Goal: Task Accomplishment & Management: Manage account settings

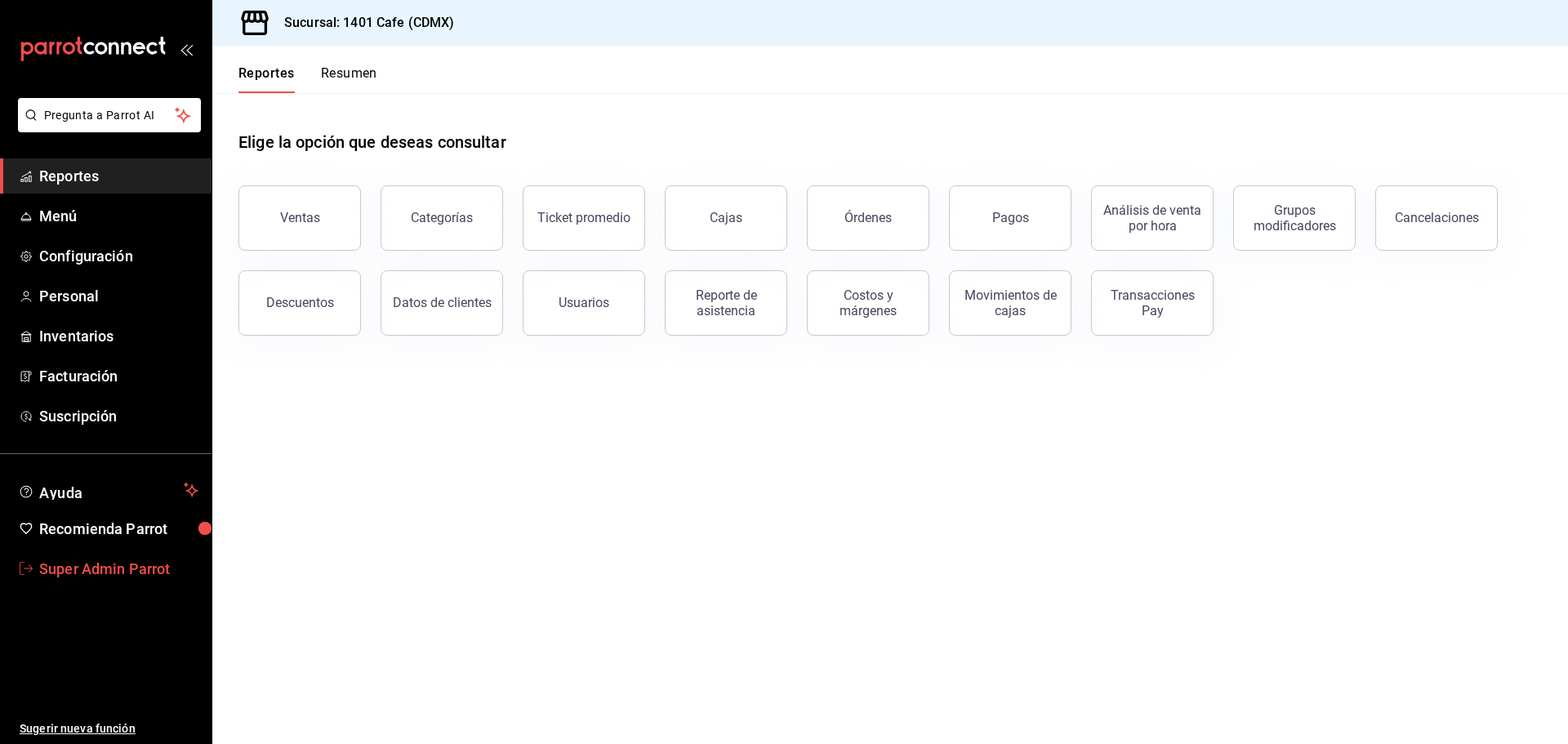
click at [86, 571] on span "Super Admin Parrot" at bounding box center [119, 569] width 159 height 22
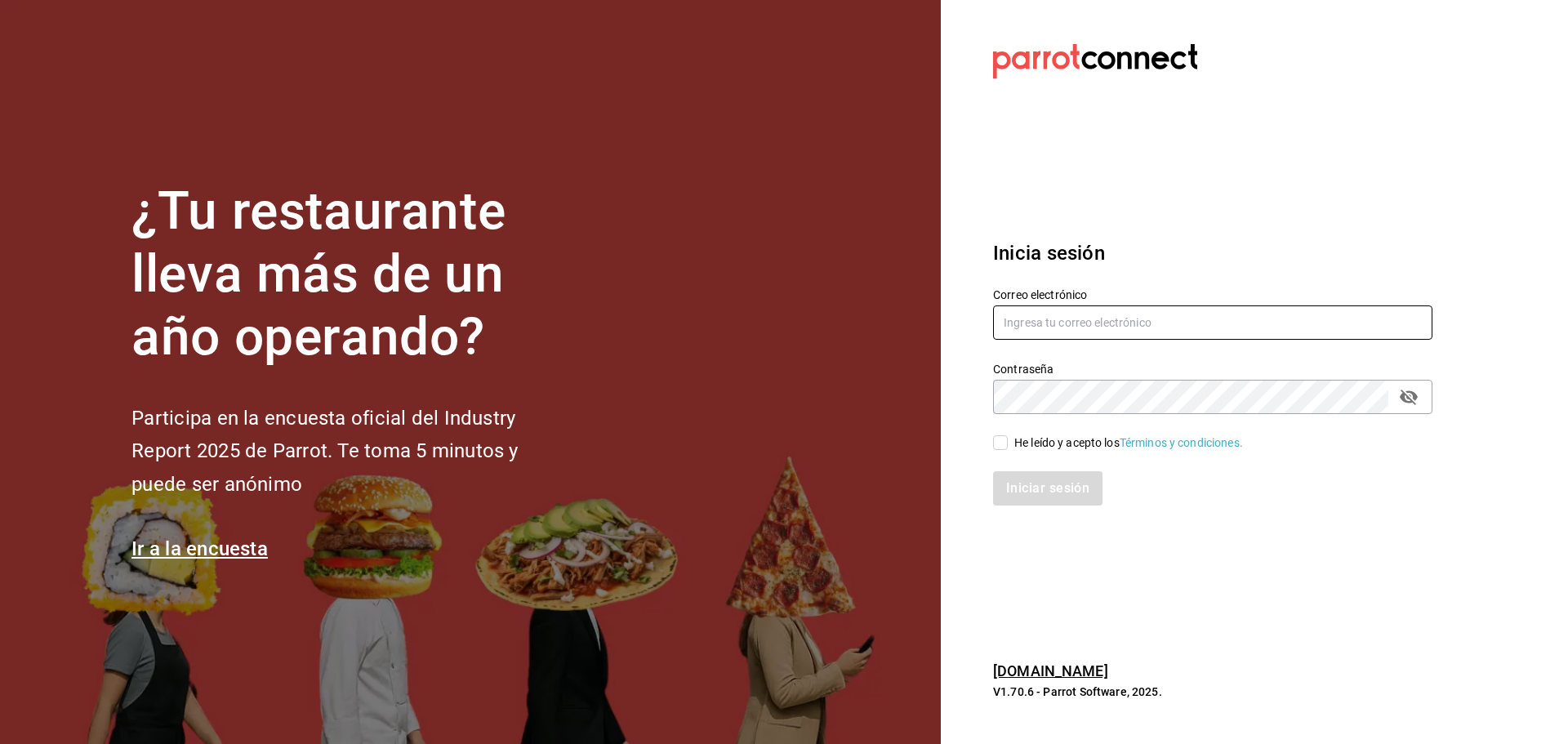
click at [1039, 321] on input "text" at bounding box center [1212, 322] width 440 height 34
paste input "playabichis@gomezmorin.com"
type input "playabichis@gomezmorin.com"
click at [1042, 432] on div "He leído y acepto los Términos y condiciones." at bounding box center [1203, 432] width 458 height 38
click at [1042, 435] on div "He leído y acepto los Términos y condiciones." at bounding box center [1128, 442] width 228 height 17
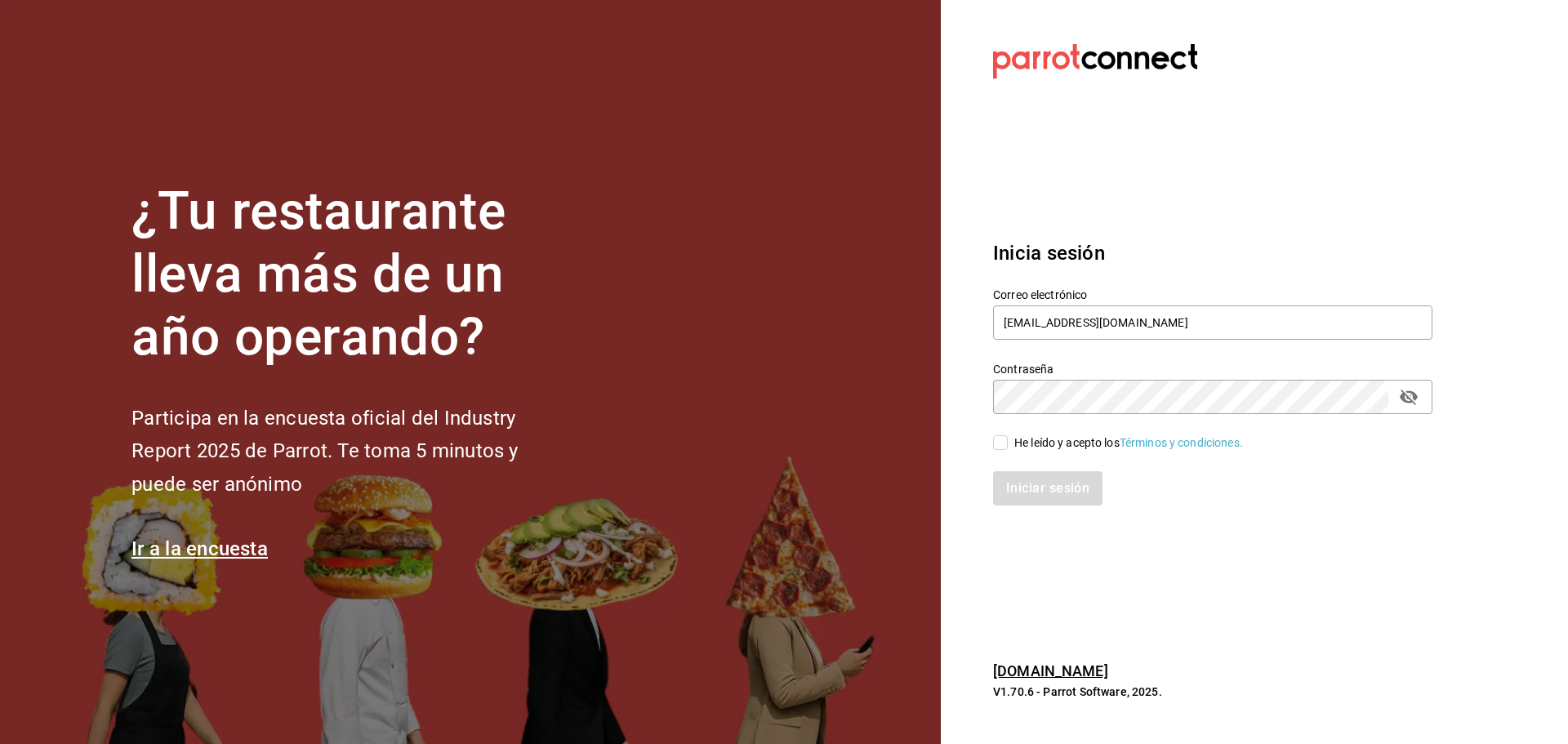
click at [1007, 435] on input "He leído y acepto los Términos y condiciones." at bounding box center [1000, 442] width 14 height 14
checkbox input "true"
click at [1040, 476] on button "Iniciar sesión" at bounding box center [1049, 488] width 111 height 34
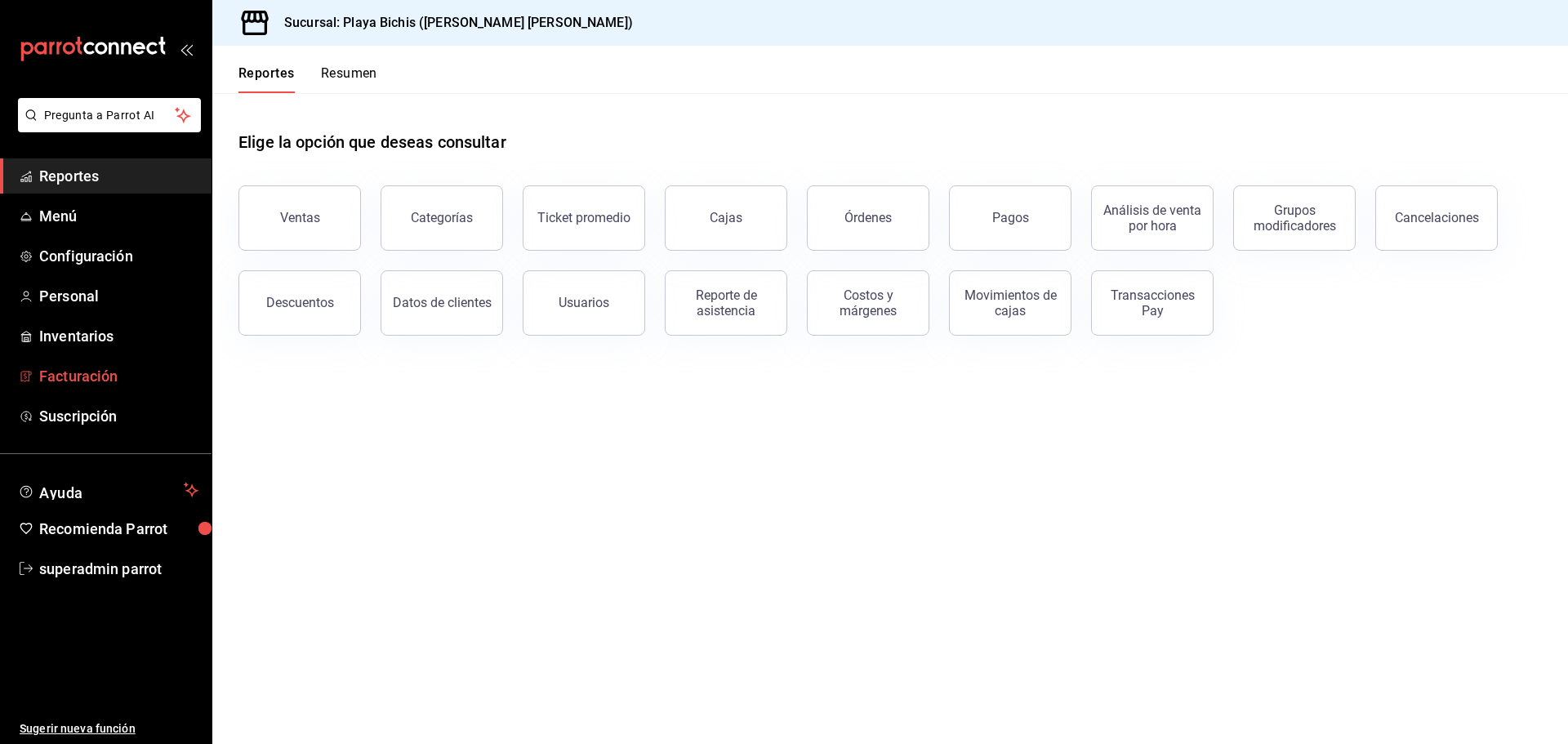
click at [95, 375] on span "Facturación" at bounding box center [119, 376] width 159 height 22
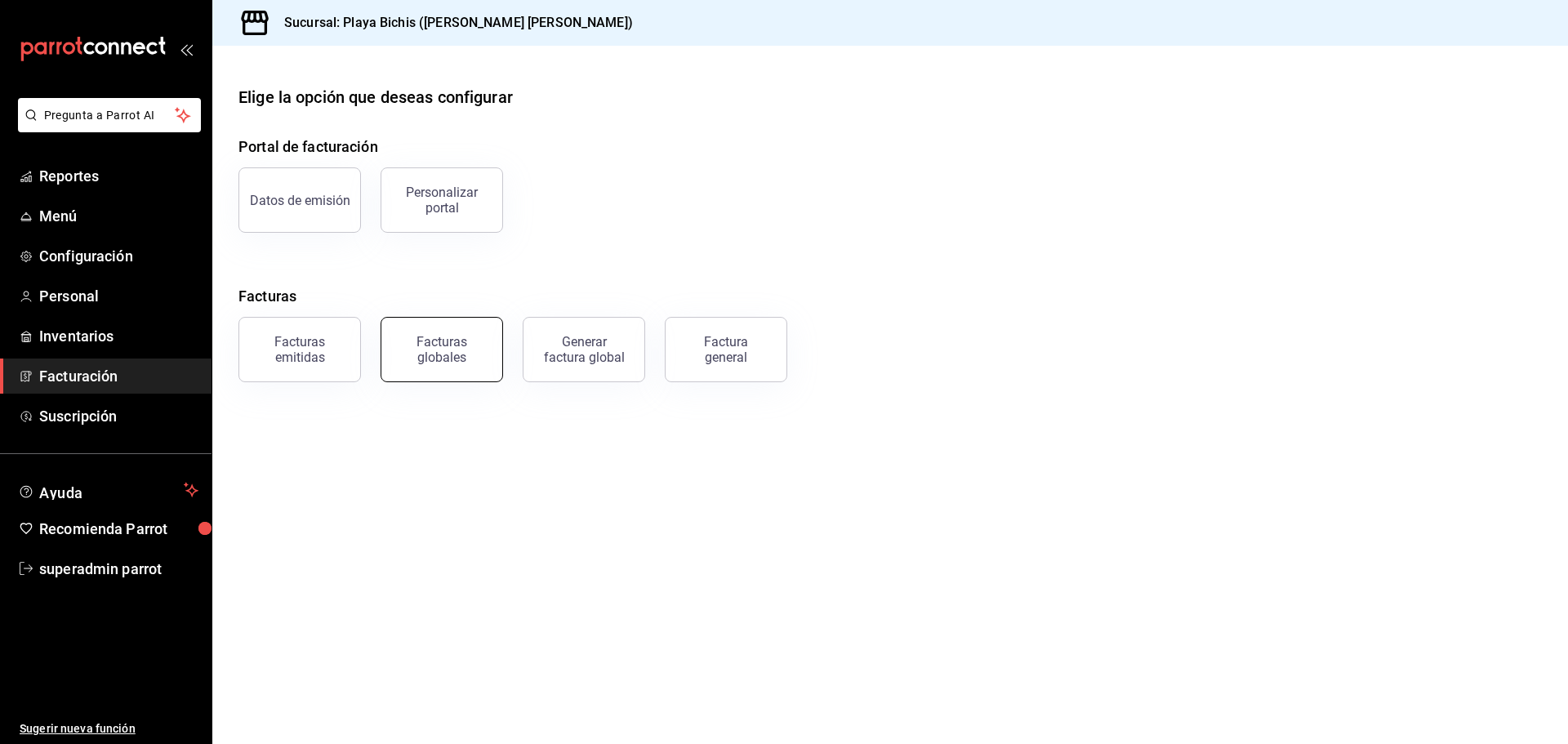
click at [474, 348] on div "Facturas globales" at bounding box center [441, 349] width 101 height 31
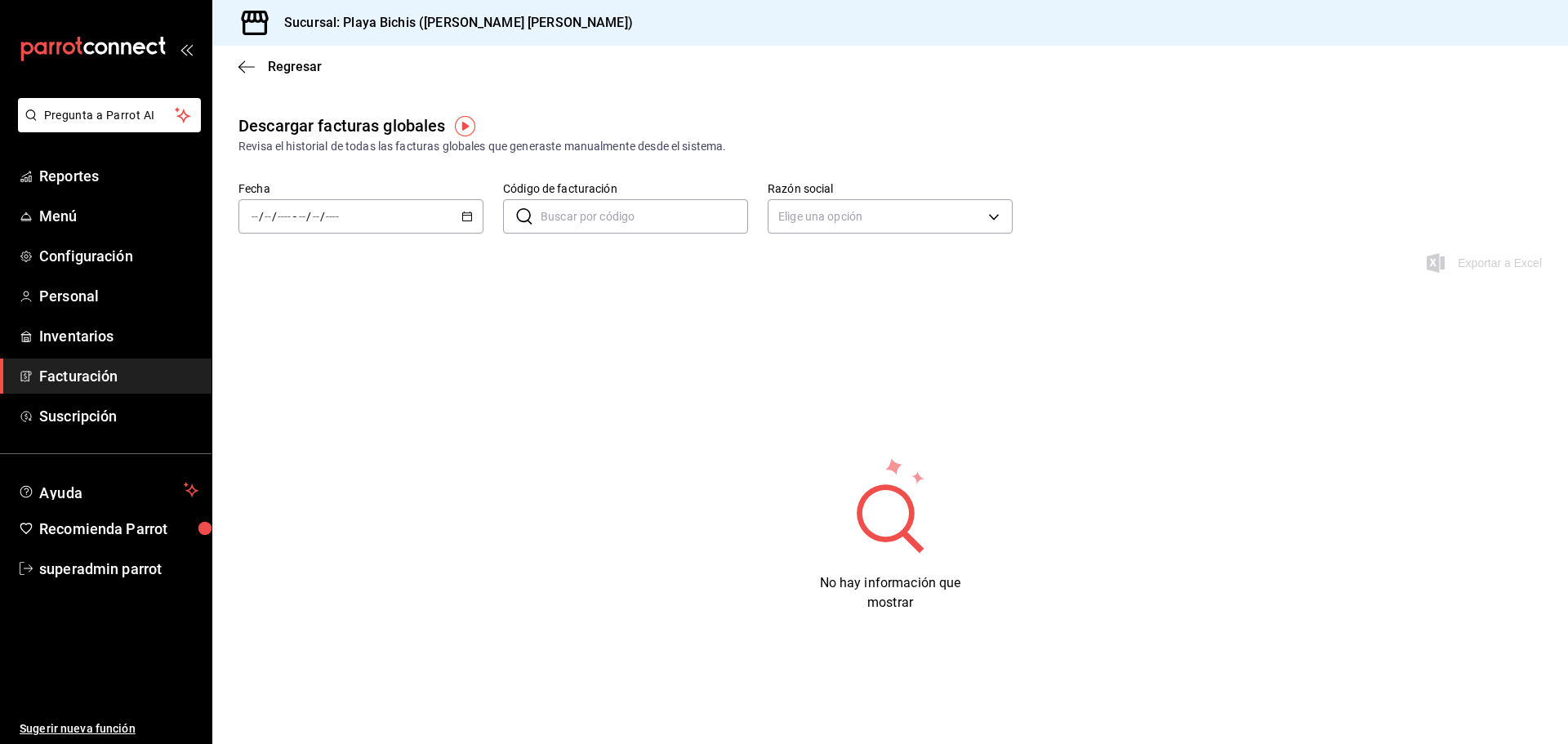
click at [462, 218] on icon "button" at bounding box center [467, 216] width 12 height 12
click at [855, 227] on body "Pregunta a Parrot AI Reportes Menú Configuración Personal Inventarios Facturaci…" at bounding box center [784, 372] width 1568 height 744
click at [797, 302] on li "PROPOLIALIMENTOS" at bounding box center [890, 299] width 244 height 30
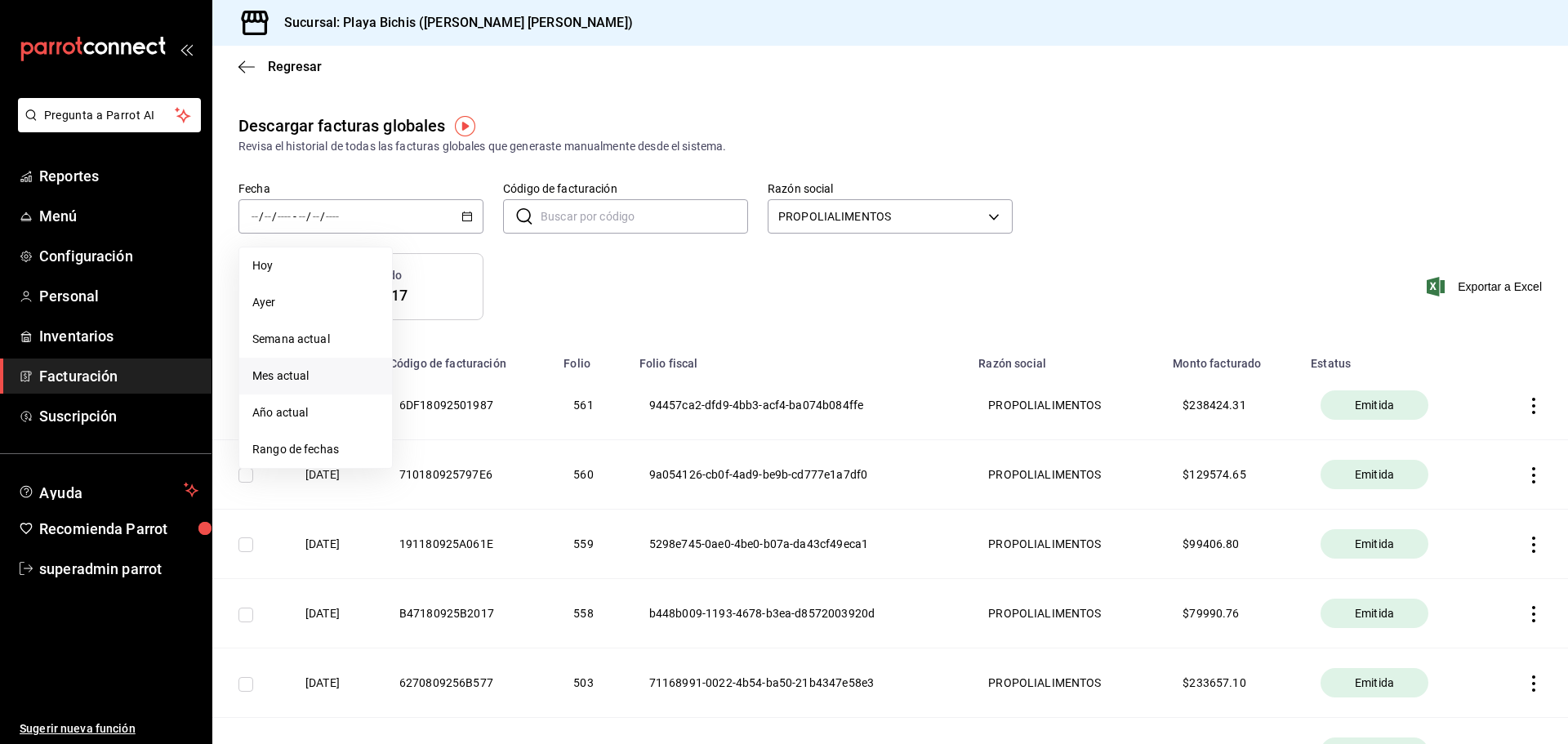
click at [272, 384] on span "Mes actual" at bounding box center [315, 375] width 126 height 17
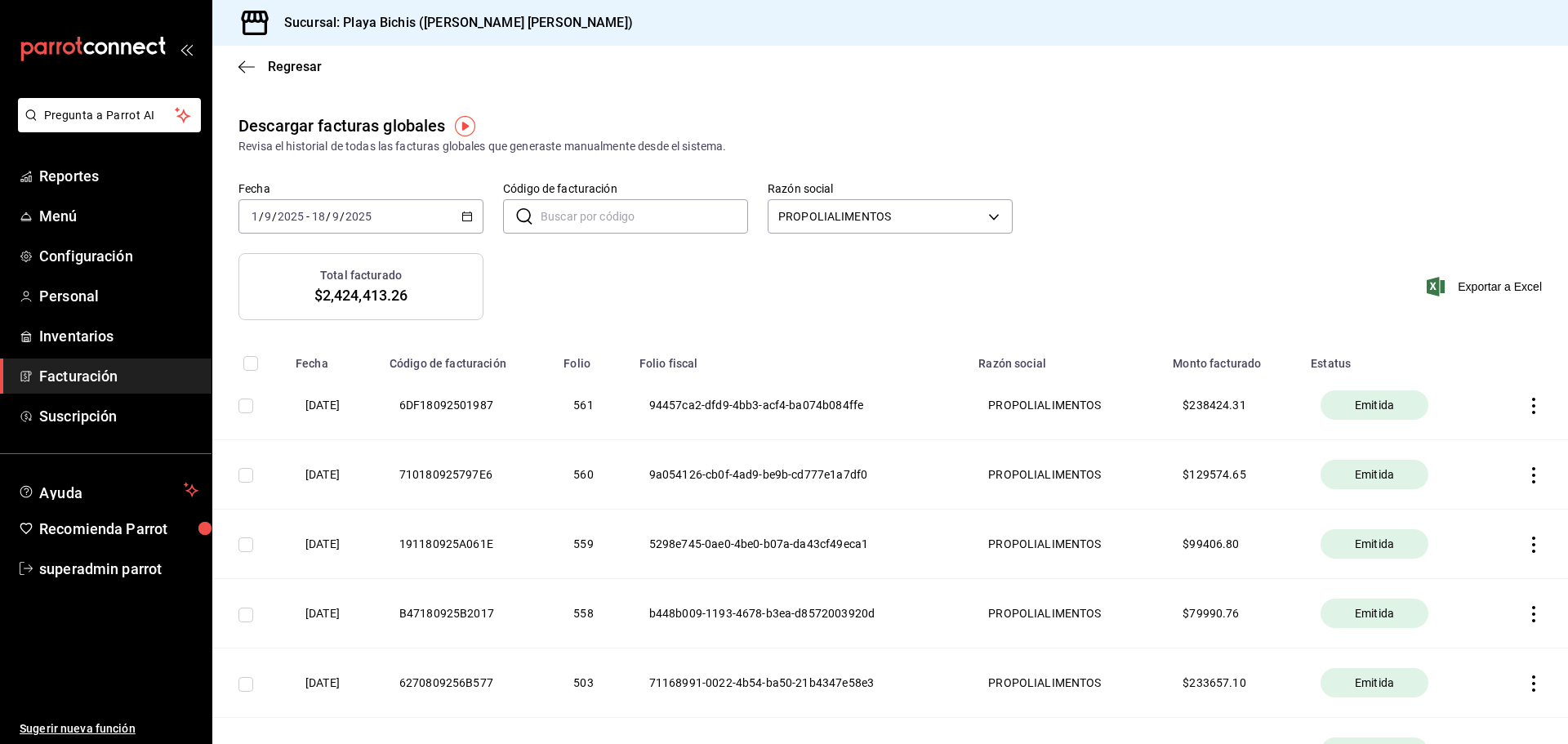
click at [464, 213] on \(Stroke\) "button" at bounding box center [467, 217] width 10 height 9
click at [302, 449] on span "Rango de fechas" at bounding box center [315, 449] width 126 height 17
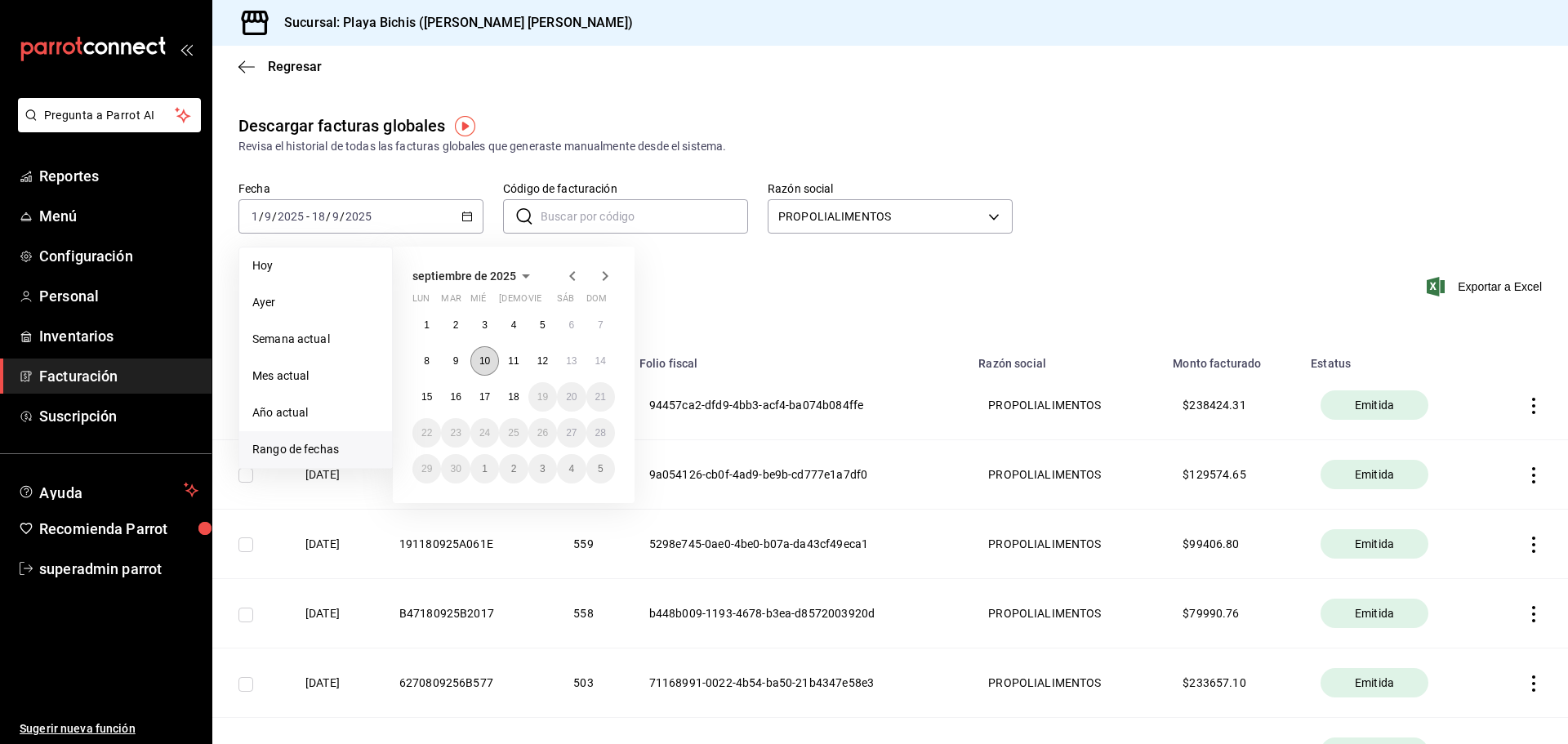
click at [484, 365] on abbr "10" at bounding box center [484, 361] width 11 height 12
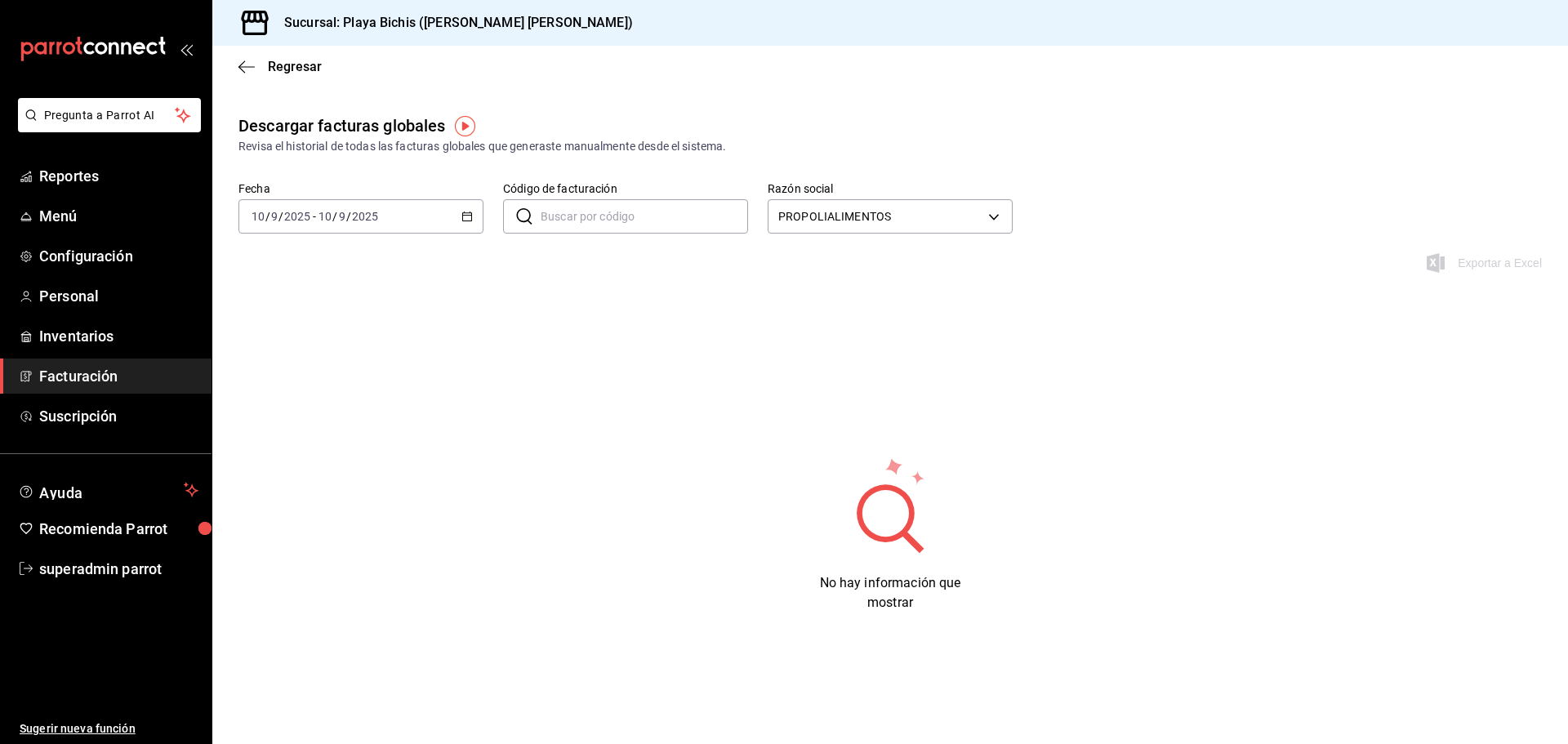
click at [1013, 212] on div "Fecha 2025-09-10 10 / 9 / 2025 - 2025-09-10 10 / 9 / 2025 Código de facturación…" at bounding box center [890, 217] width 1356 height 72
click at [985, 222] on body "Pregunta a Parrot AI Reportes Menú Configuración Personal Inventarios Facturaci…" at bounding box center [784, 372] width 1568 height 744
click at [799, 328] on li "Ver todo" at bounding box center [890, 329] width 244 height 30
type input "ALL"
click at [561, 219] on input "Código de facturación" at bounding box center [645, 216] width 208 height 32
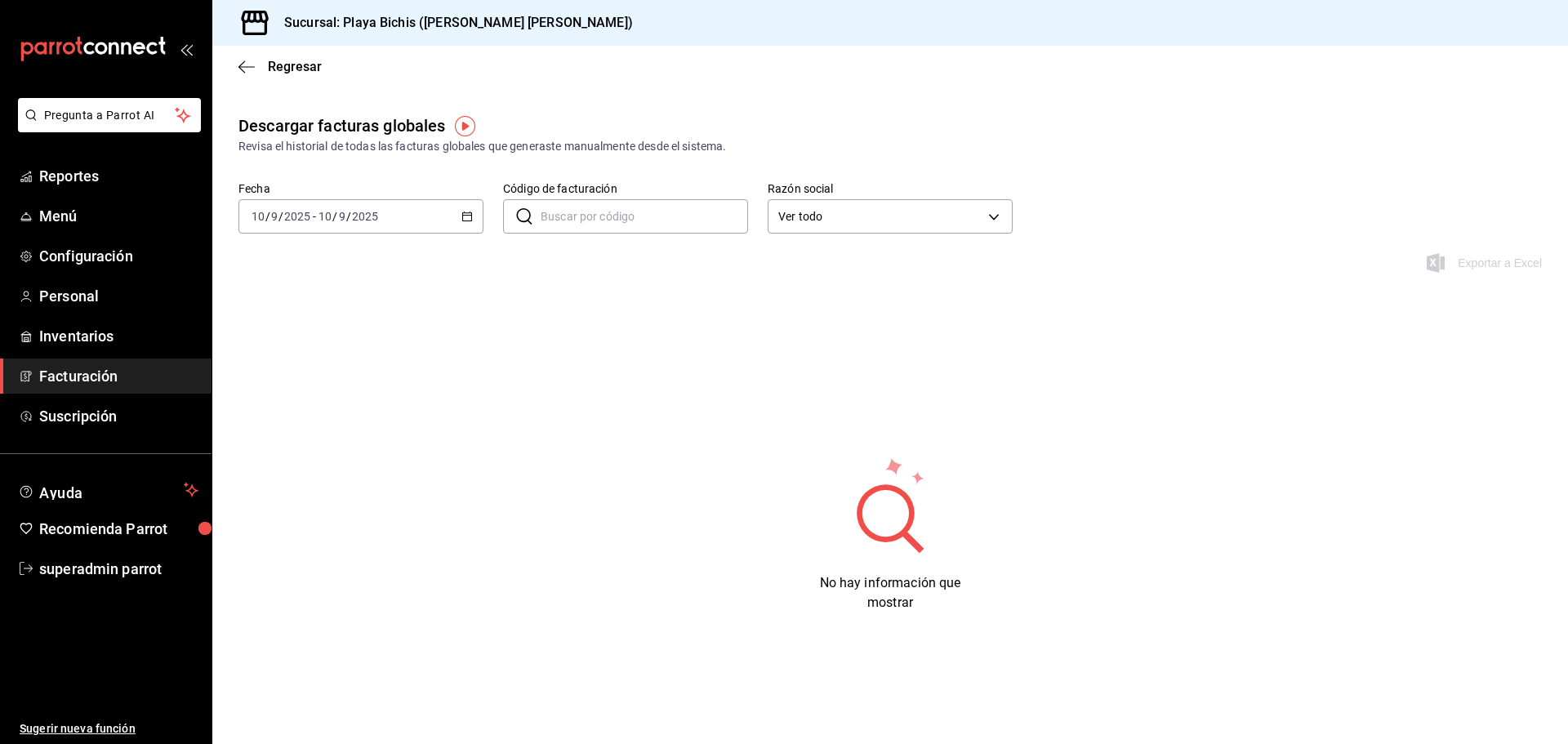
click at [247, 58] on div "Regresar" at bounding box center [890, 66] width 1356 height 42
click at [245, 63] on icon "button" at bounding box center [246, 67] width 16 height 14
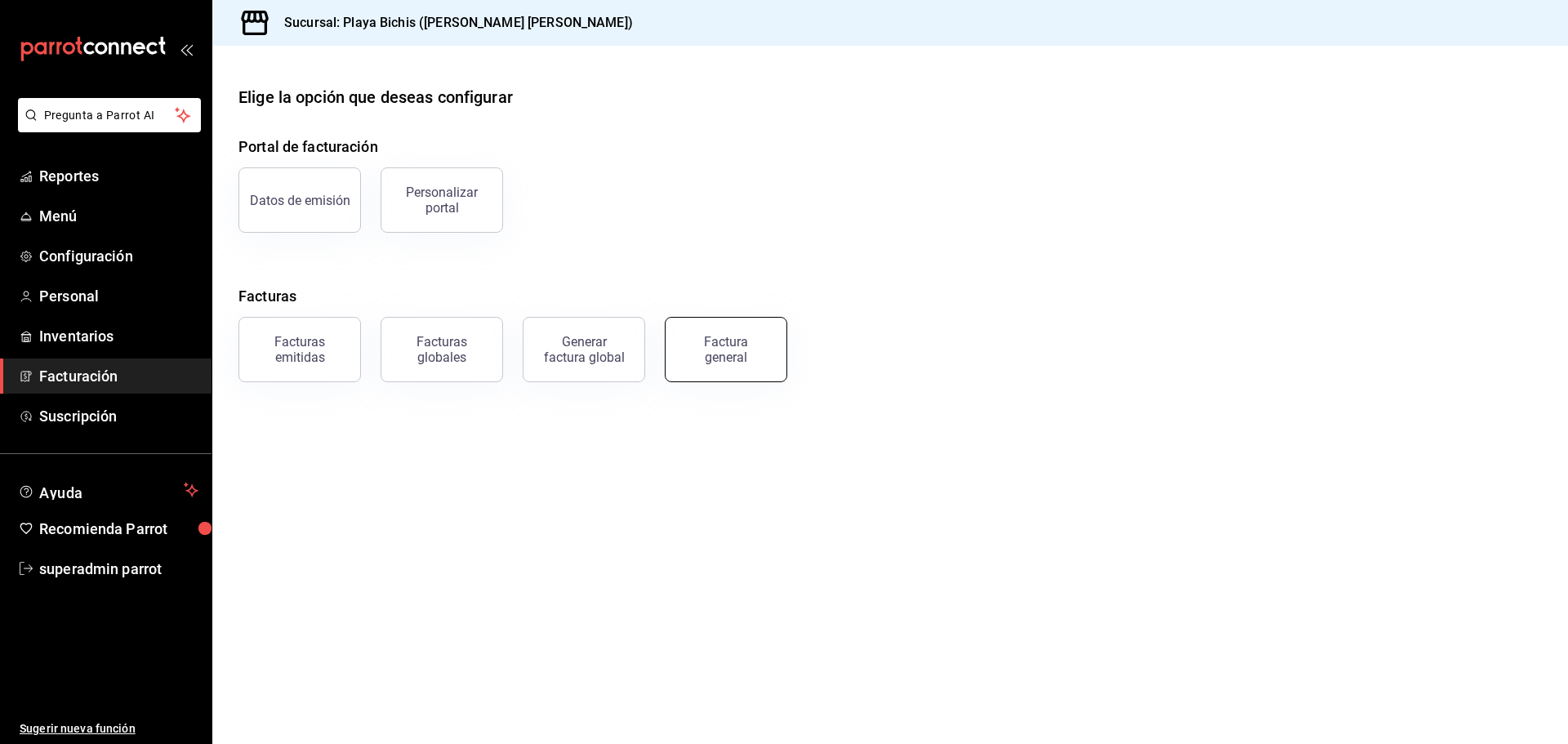
click at [709, 366] on button "Factura general" at bounding box center [725, 349] width 123 height 65
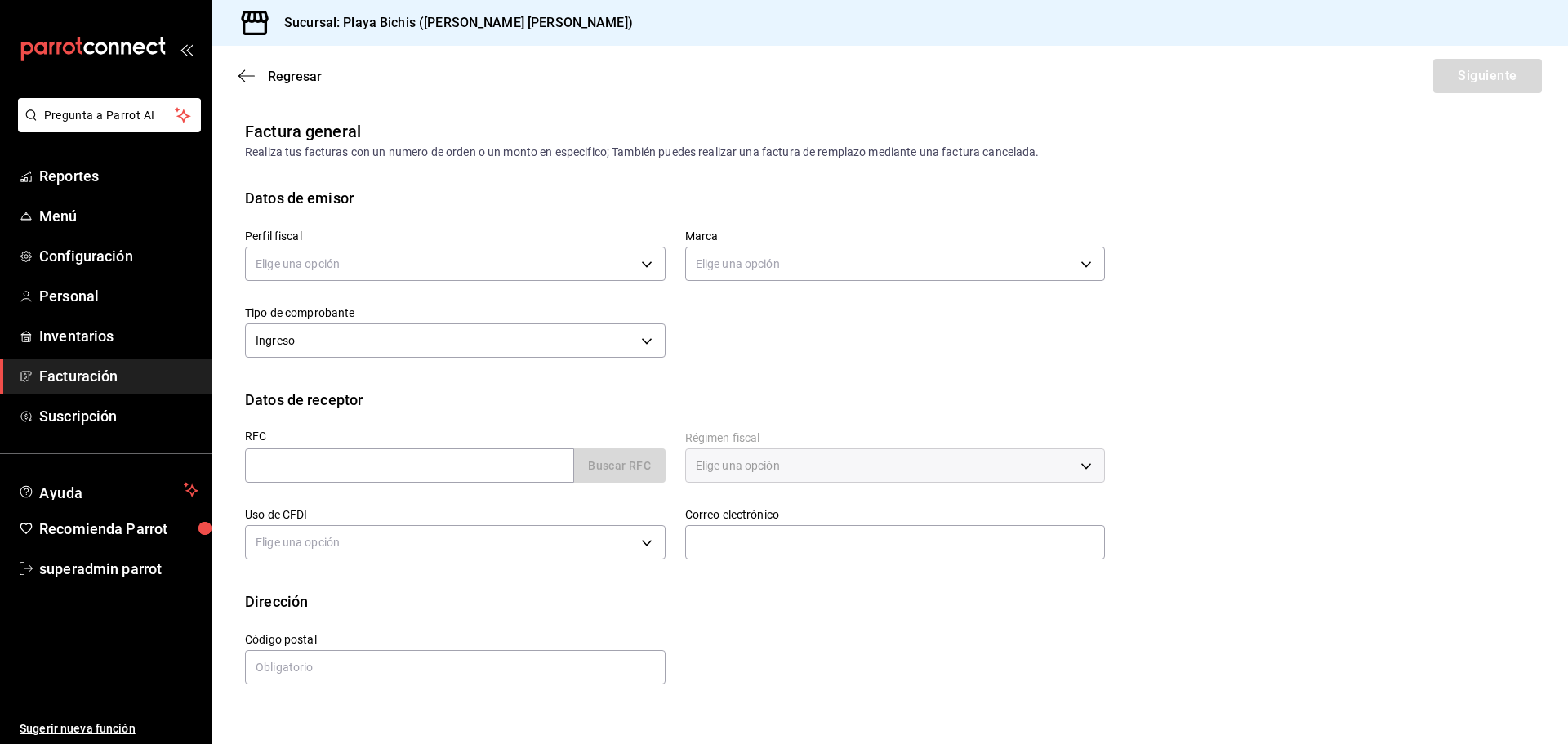
click at [229, 81] on div "Regresar Siguiente" at bounding box center [890, 75] width 1356 height 60
click at [236, 74] on div "Regresar Siguiente" at bounding box center [890, 75] width 1356 height 60
click at [240, 70] on icon "button" at bounding box center [246, 76] width 16 height 14
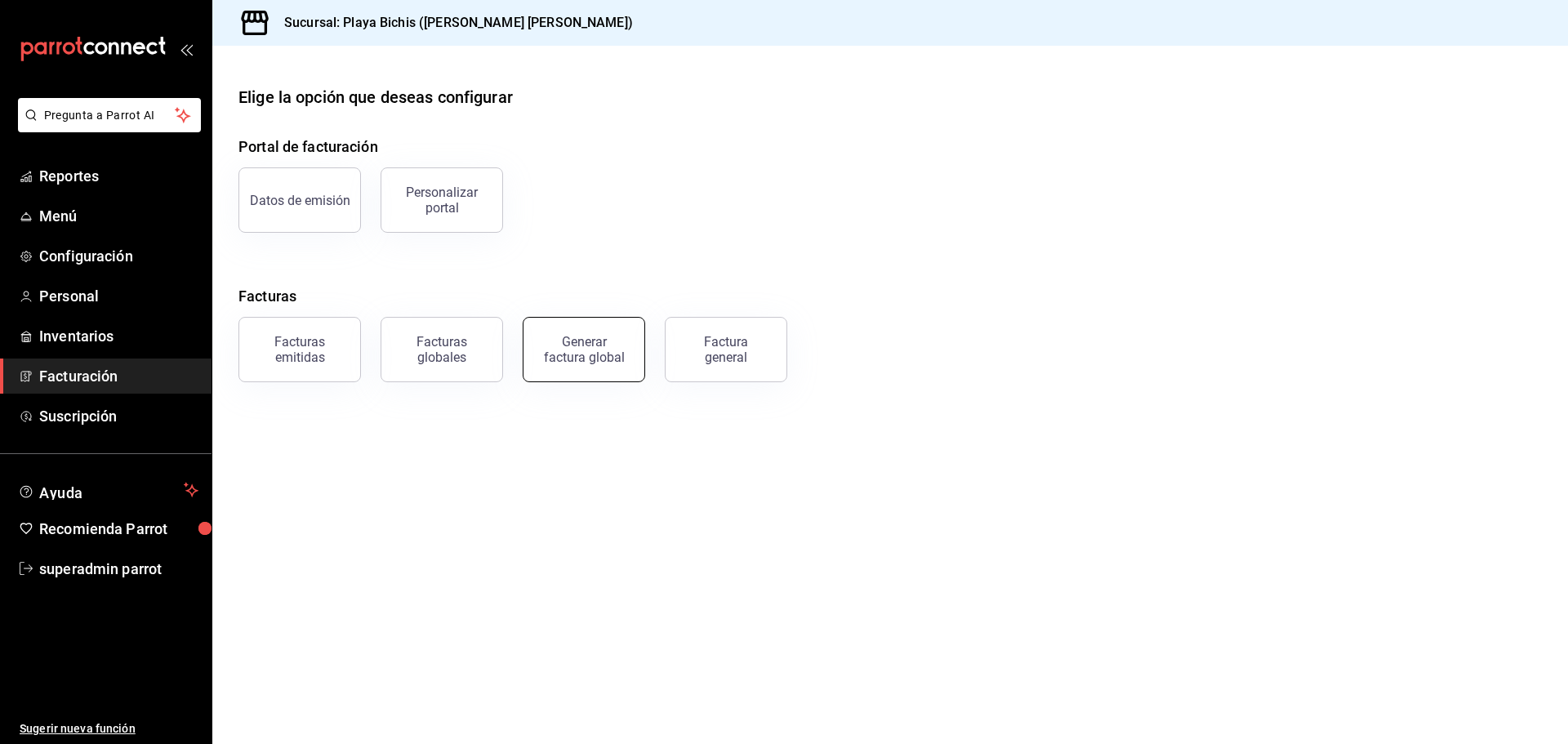
click at [599, 350] on div "Generar factura global" at bounding box center [583, 349] width 81 height 31
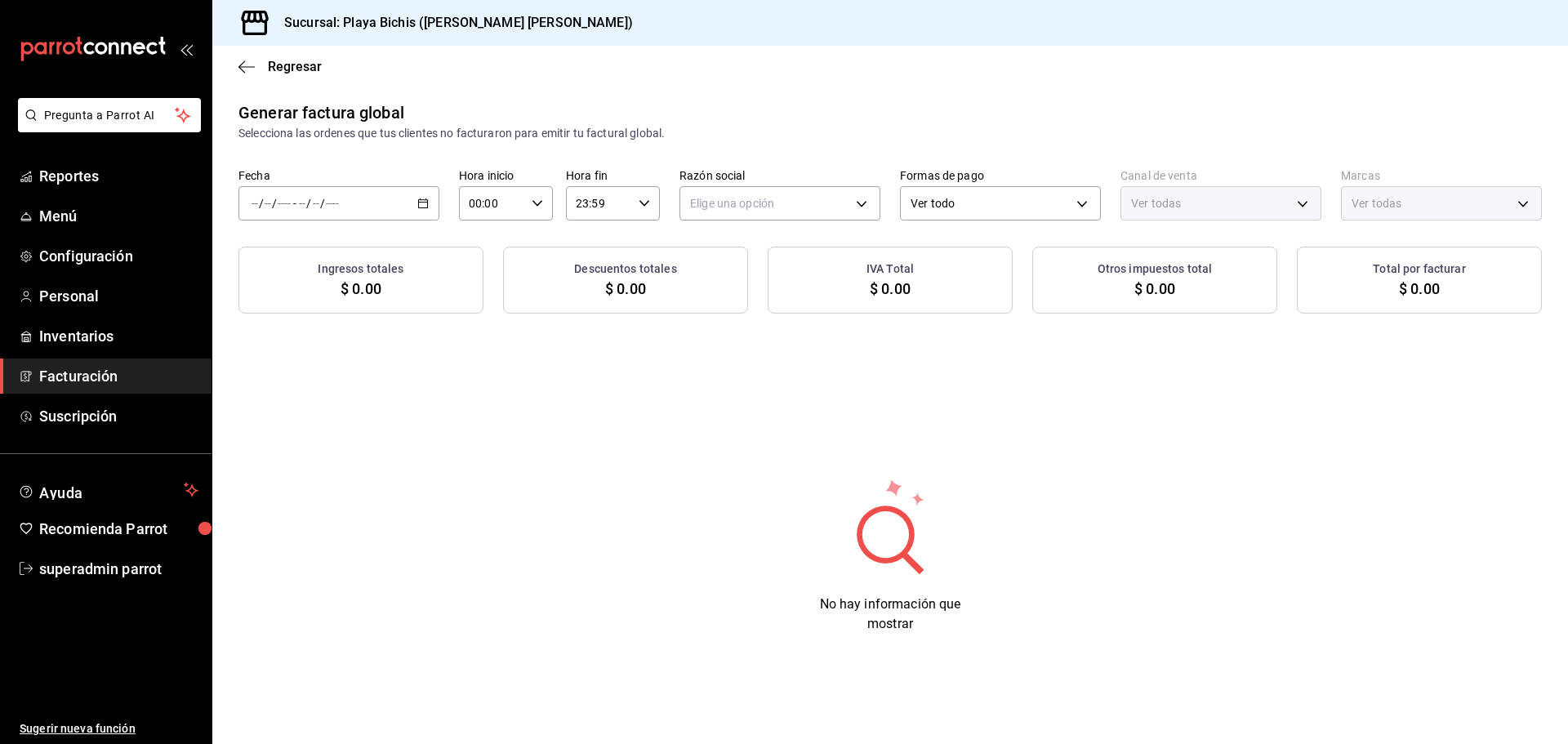
type input "PARROT,UBER_EATS,RAPPI,DIDI_FOOD,ONLINE"
click at [245, 66] on icon "button" at bounding box center [246, 66] width 16 height 1
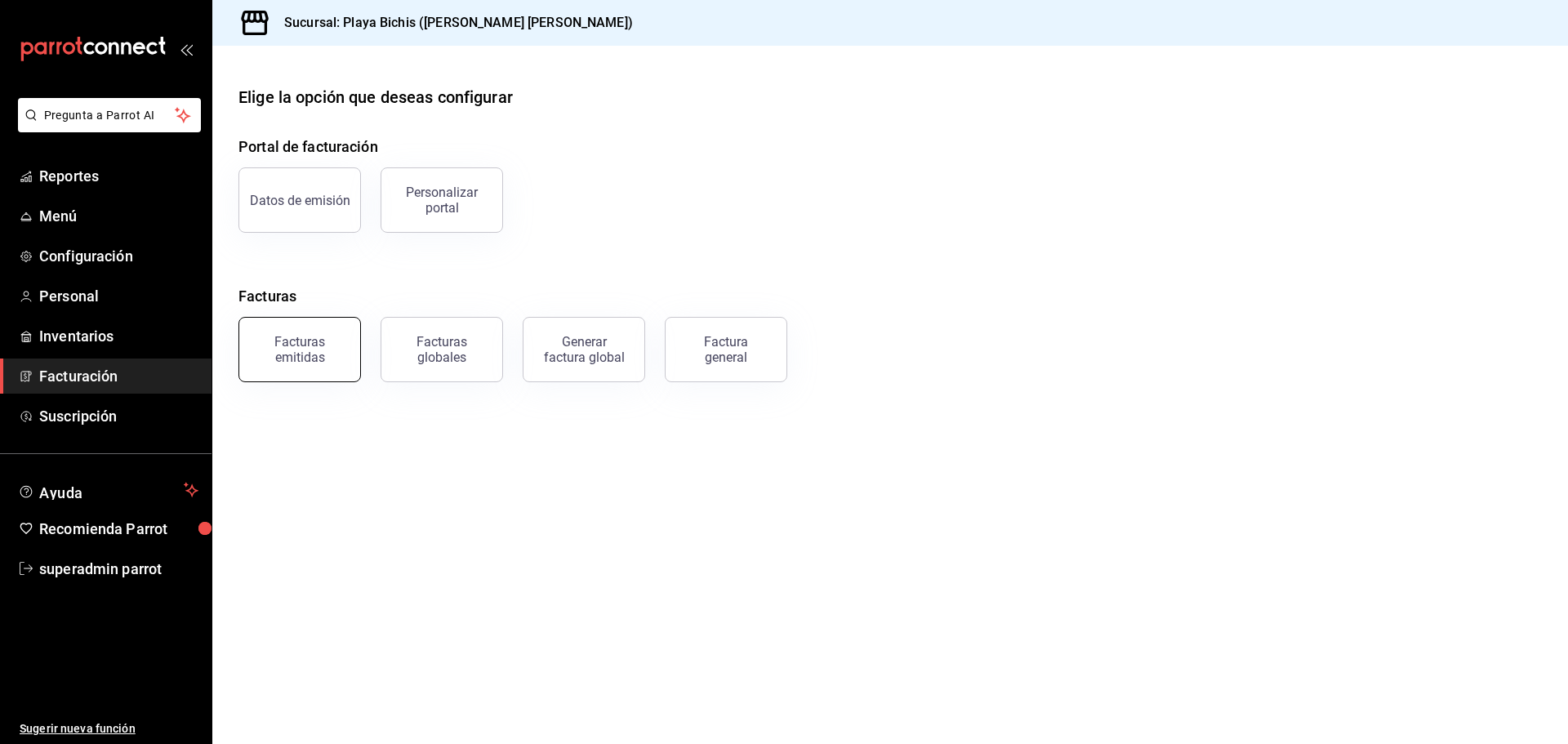
click at [316, 356] on div "Facturas emitidas" at bounding box center [299, 349] width 101 height 31
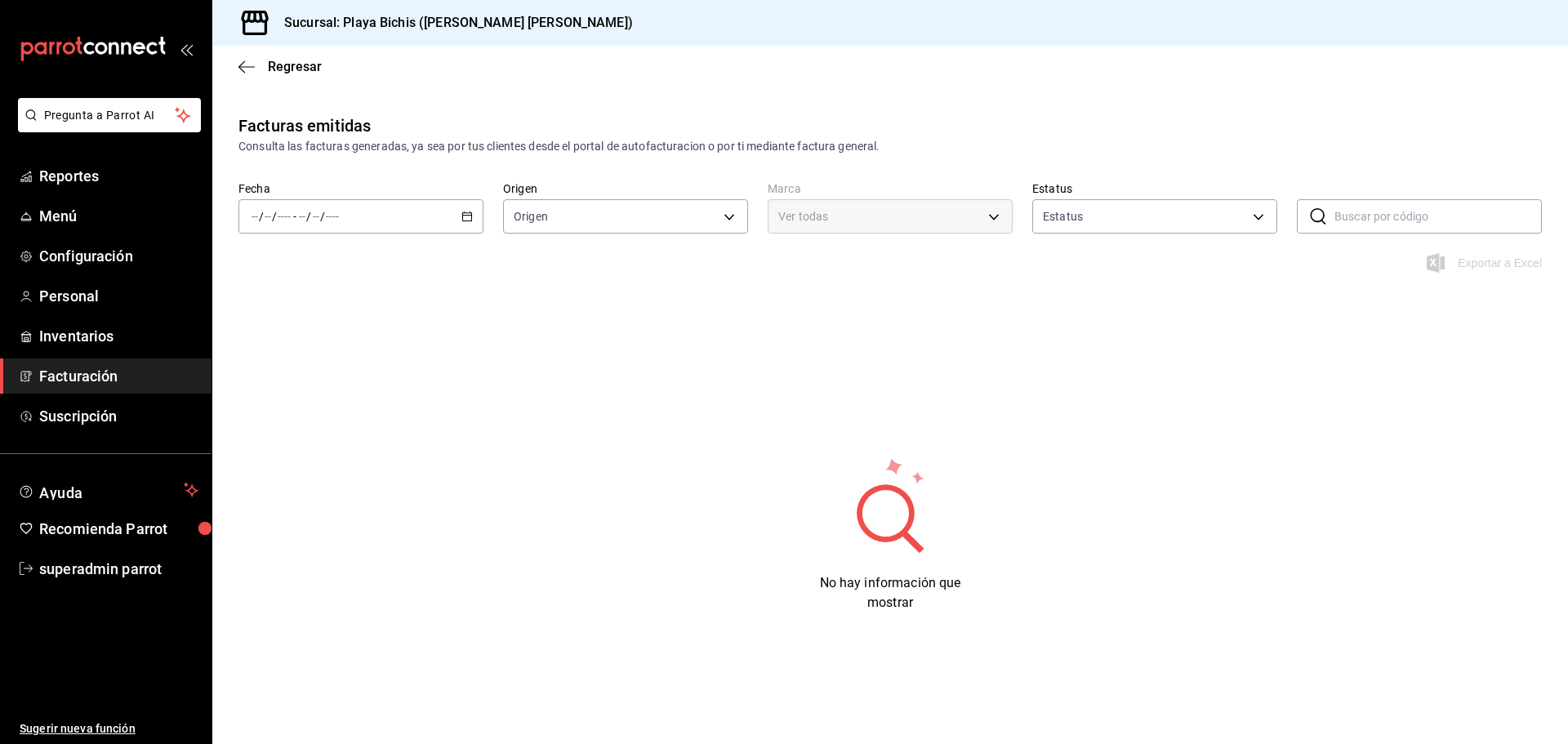
type input "ORDER_INVOICE,GENERAL_INVOICE"
type input "ACTIVE,PENDING_CANCELLATION,CANCELLED,PRE_CANCELLED"
type input "4ba3d68a-2a71-4bf4-8272-d27f8f663470,fbc14f8a-a0c0-448e-9dac-7011cab8a3fb"
click at [467, 219] on icon "button" at bounding box center [467, 216] width 12 height 12
click at [296, 438] on li "Rango de fechas" at bounding box center [315, 449] width 153 height 37
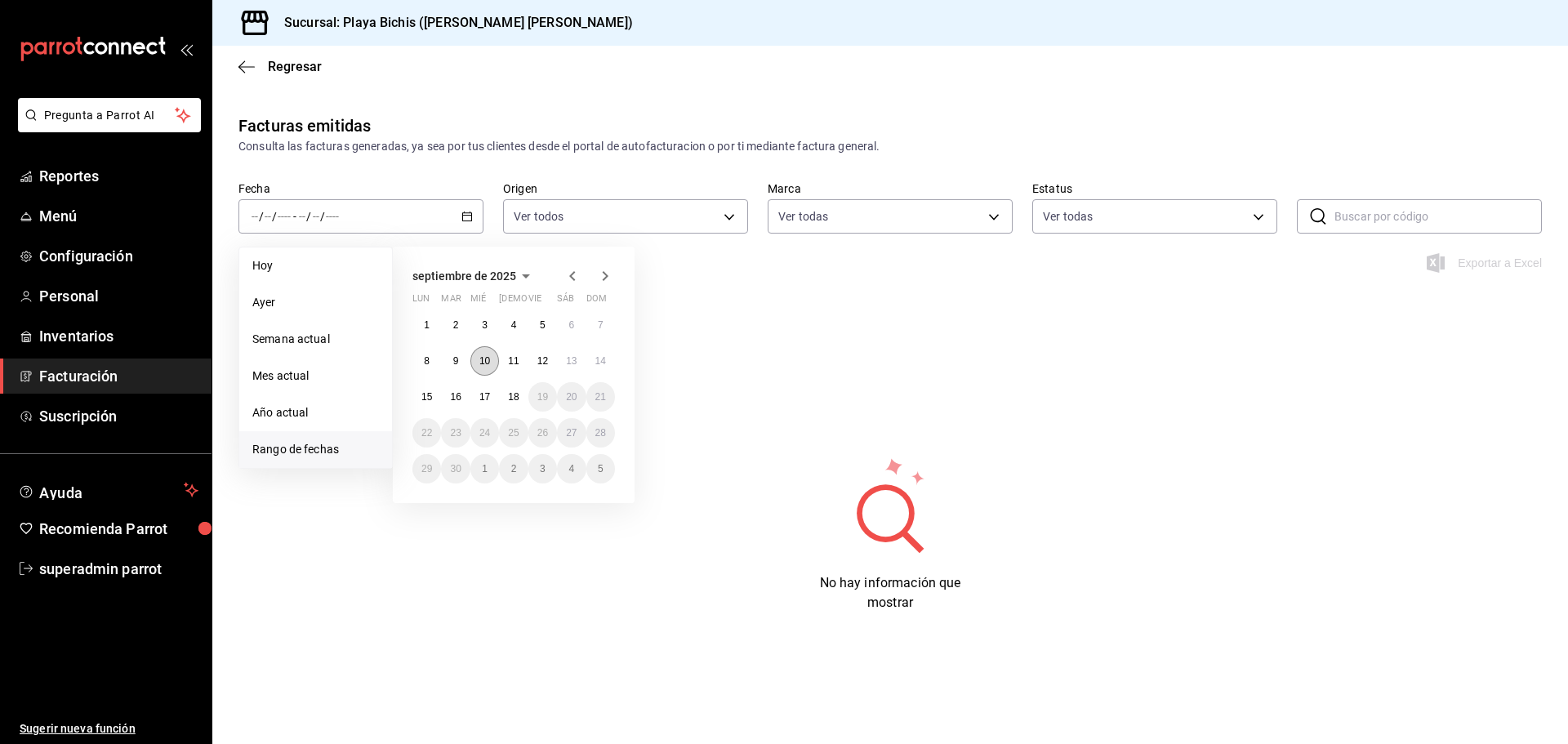
click at [477, 365] on button "10" at bounding box center [484, 361] width 29 height 30
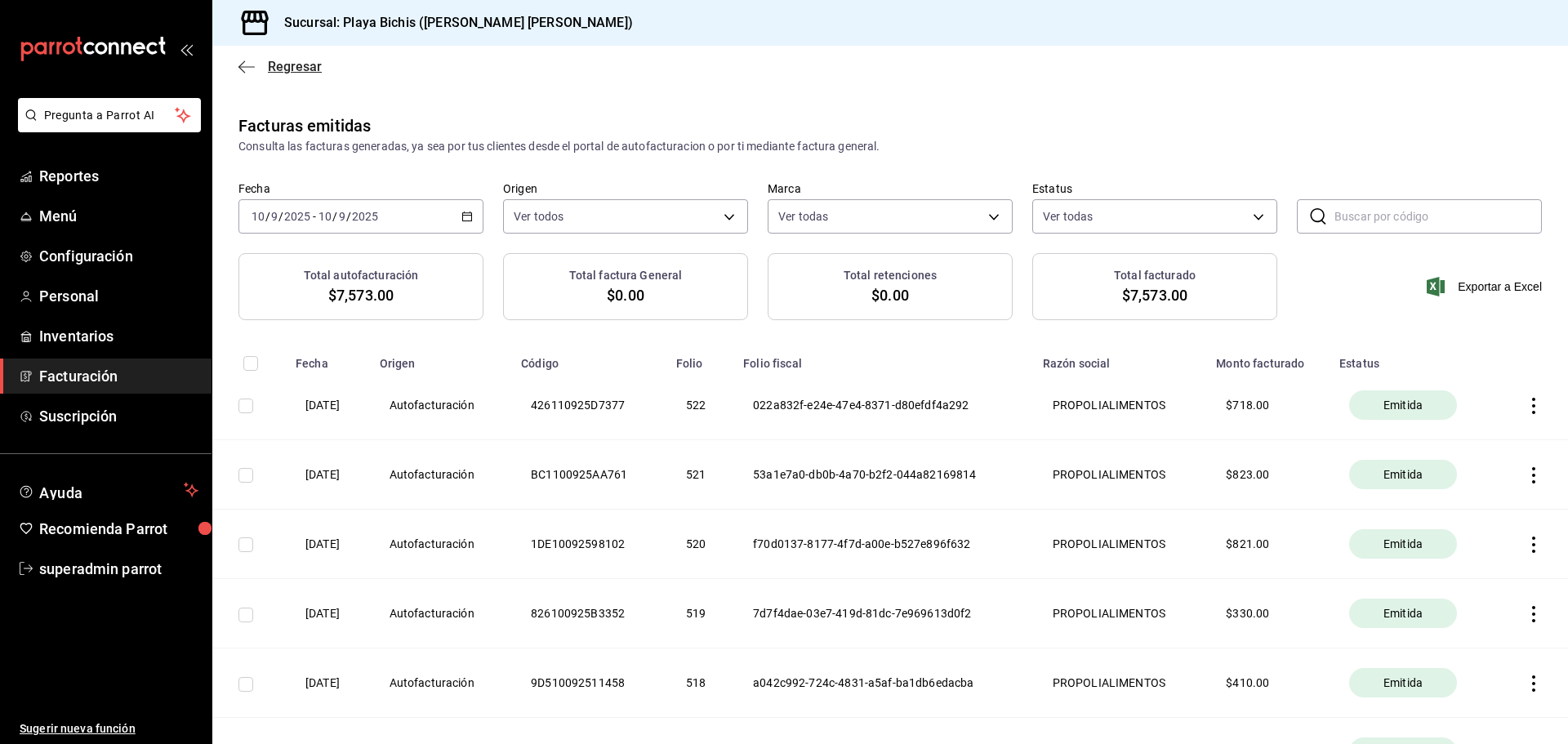
click at [247, 64] on icon "button" at bounding box center [246, 67] width 16 height 14
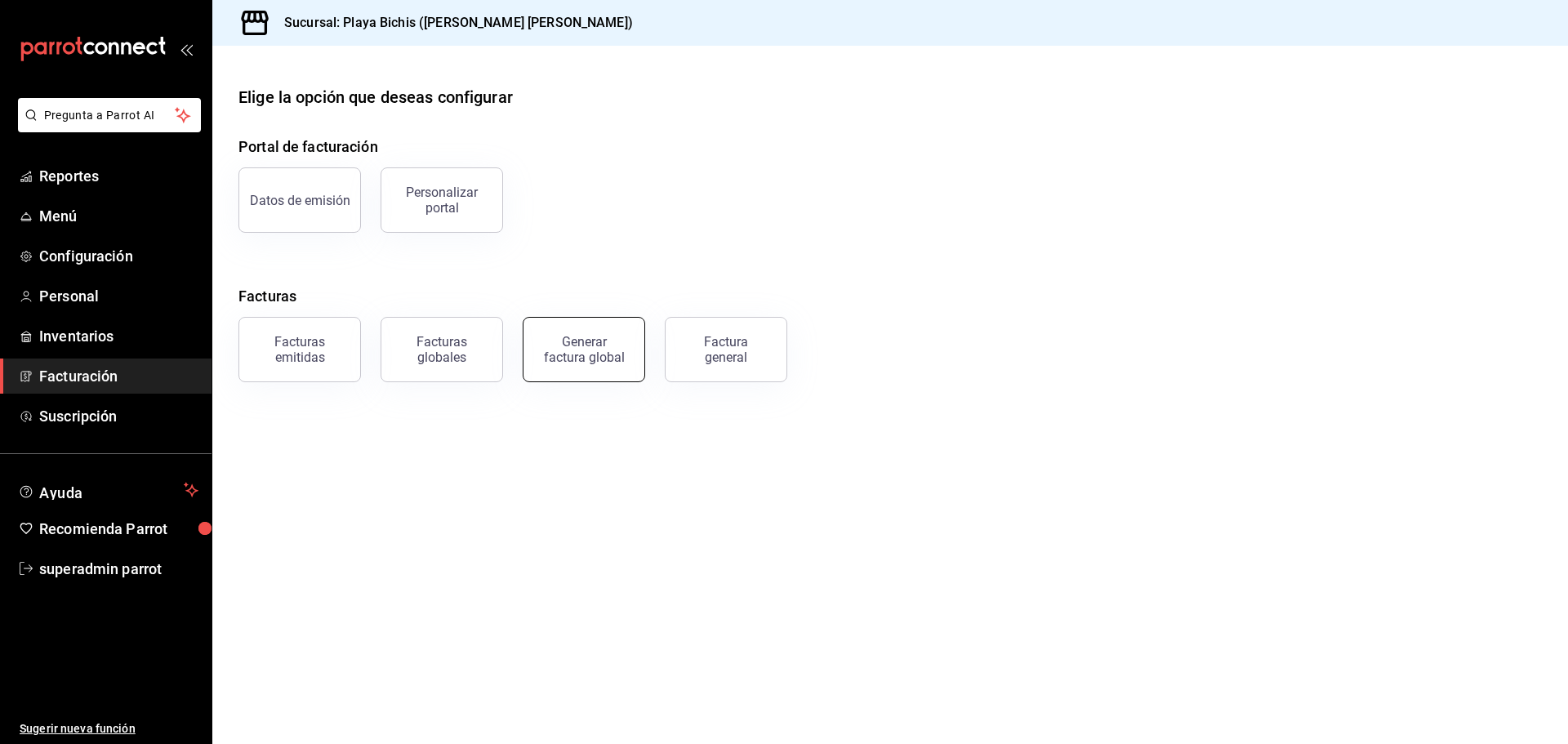
click at [574, 364] on button "Generar factura global" at bounding box center [584, 349] width 123 height 65
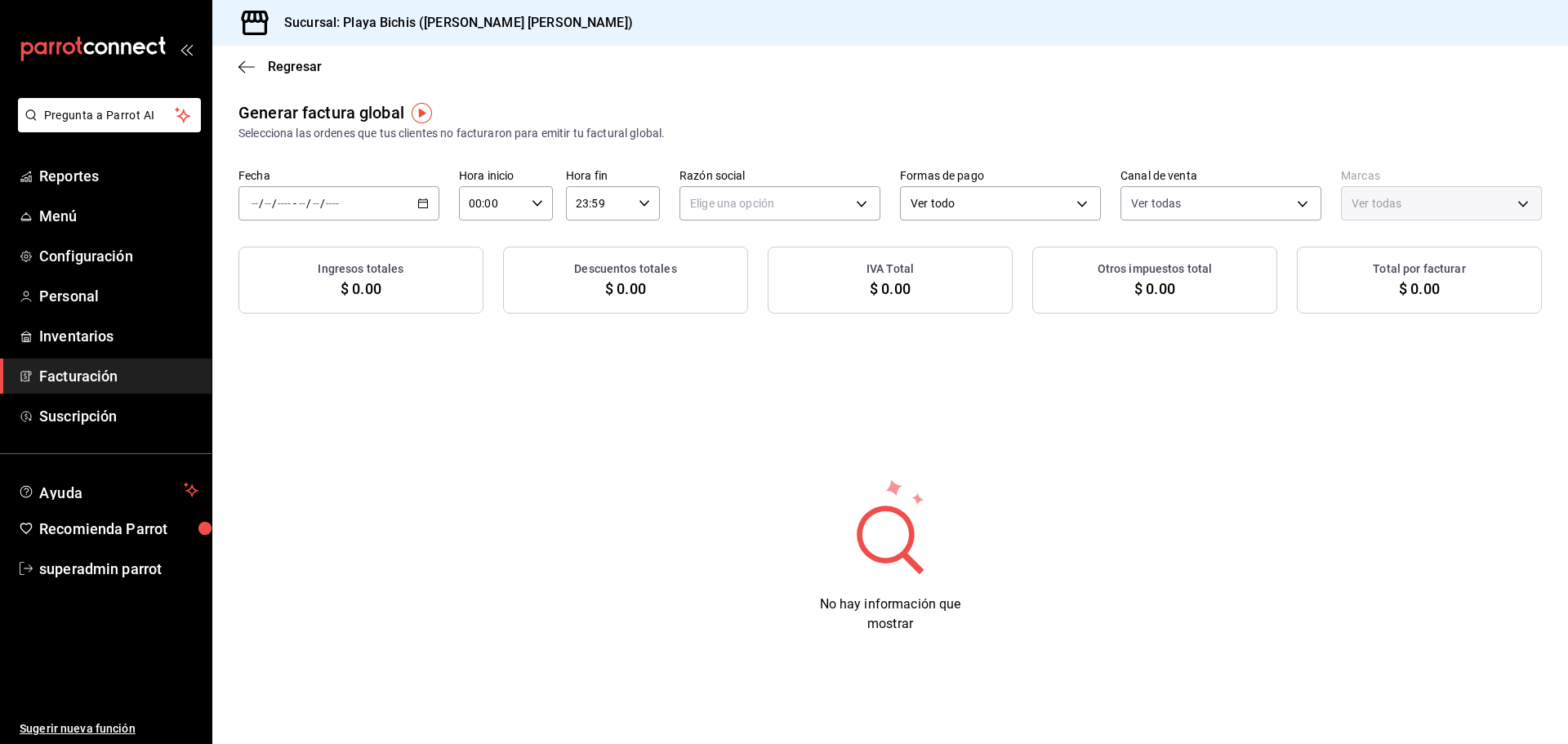
click at [424, 200] on \(Stroke\) "button" at bounding box center [423, 204] width 10 height 9
click at [315, 253] on span "Rango de fechas" at bounding box center [315, 252] width 126 height 17
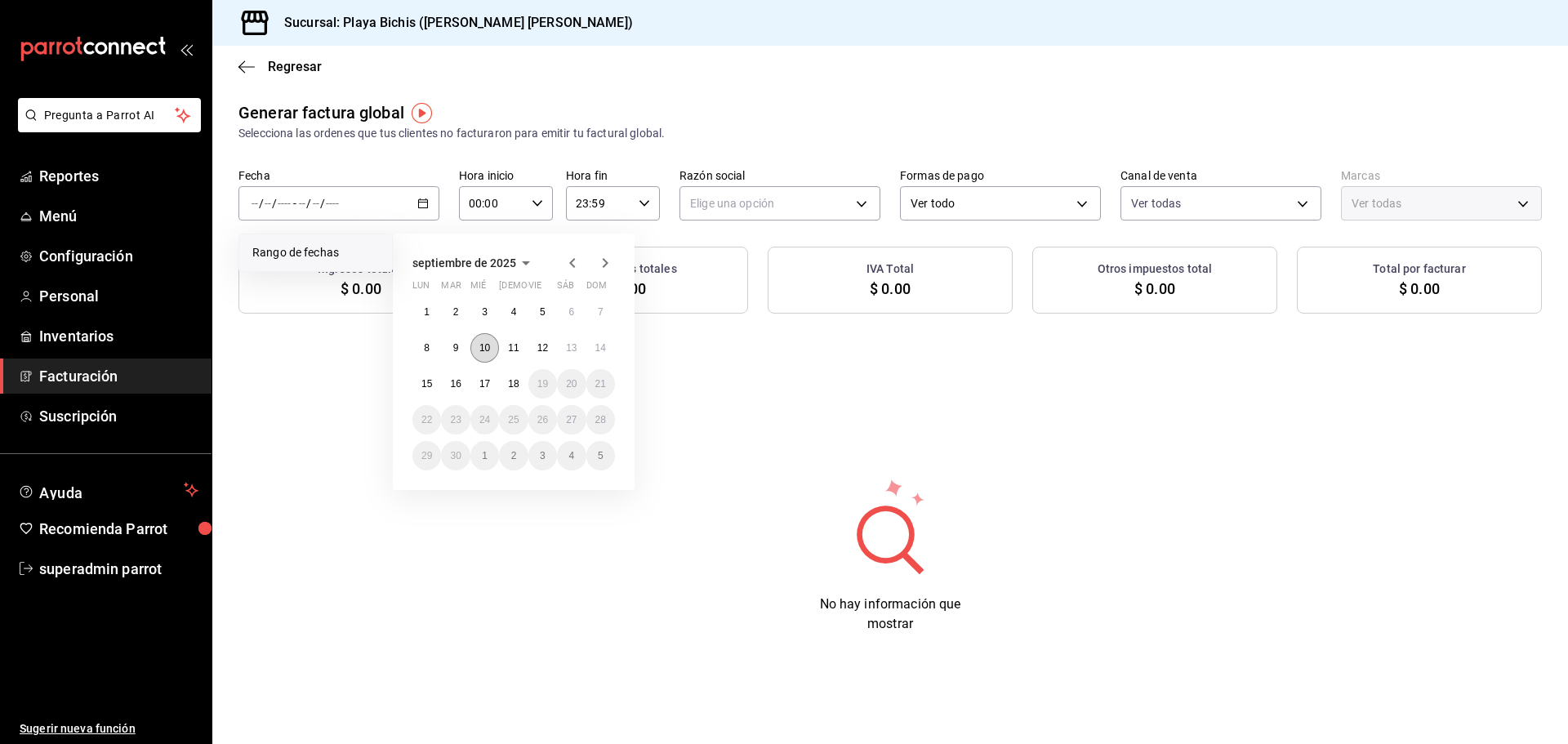
click at [483, 337] on button "10" at bounding box center [484, 347] width 29 height 30
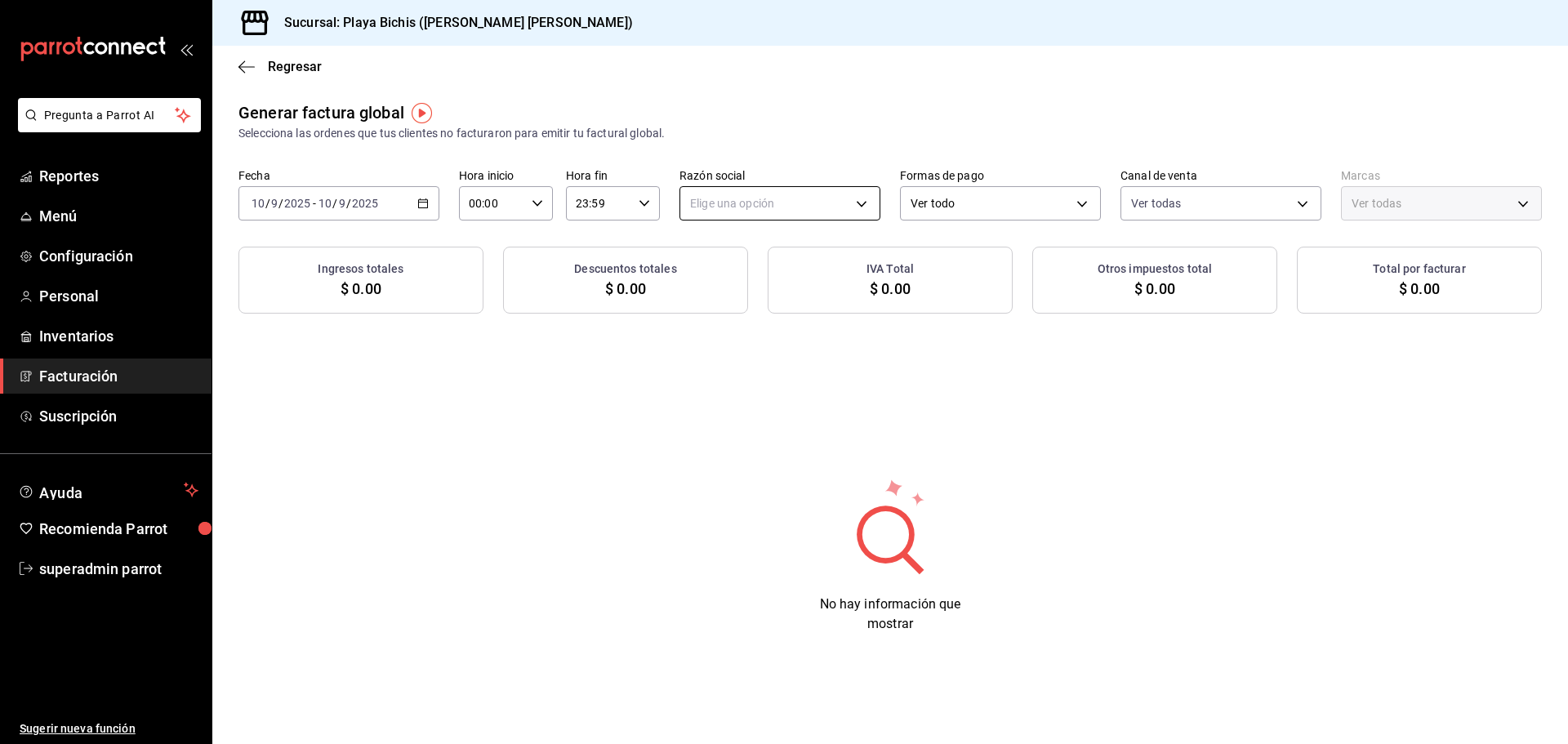
click at [859, 201] on body "Pregunta a Parrot AI Reportes Menú Configuración Personal Inventarios Facturaci…" at bounding box center [784, 372] width 1568 height 744
click at [734, 293] on li "PROPOLIALIMENTOS" at bounding box center [780, 286] width 200 height 30
type input "98789bbc-3643-442e-bea3-a0897877bbaf"
type input "4ba3d68a-2a71-4bf4-8272-d27f8f663470,fbc14f8a-a0c0-448e-9dac-7011cab8a3fb"
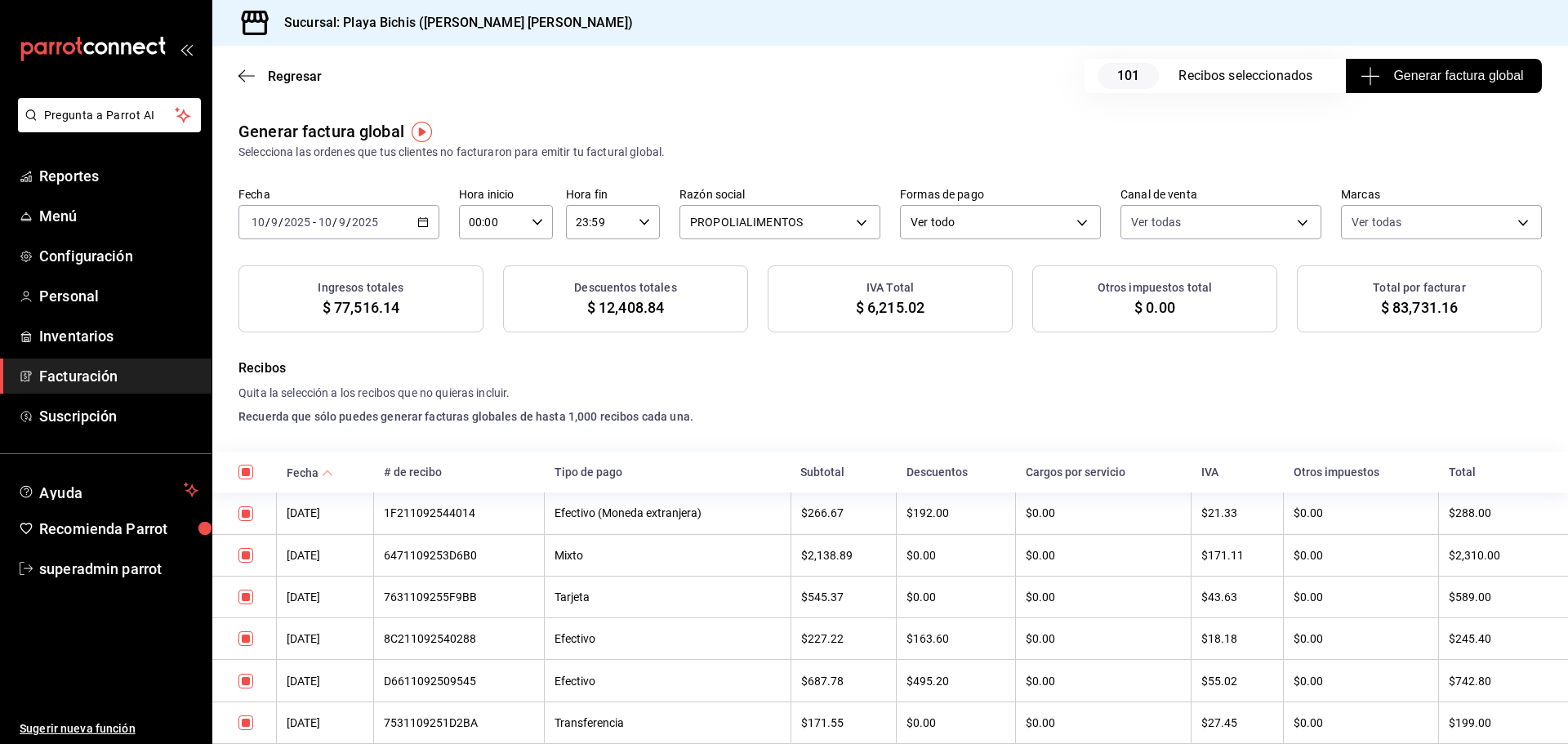
click at [1399, 77] on span "Generar factura global" at bounding box center [1444, 76] width 159 height 20
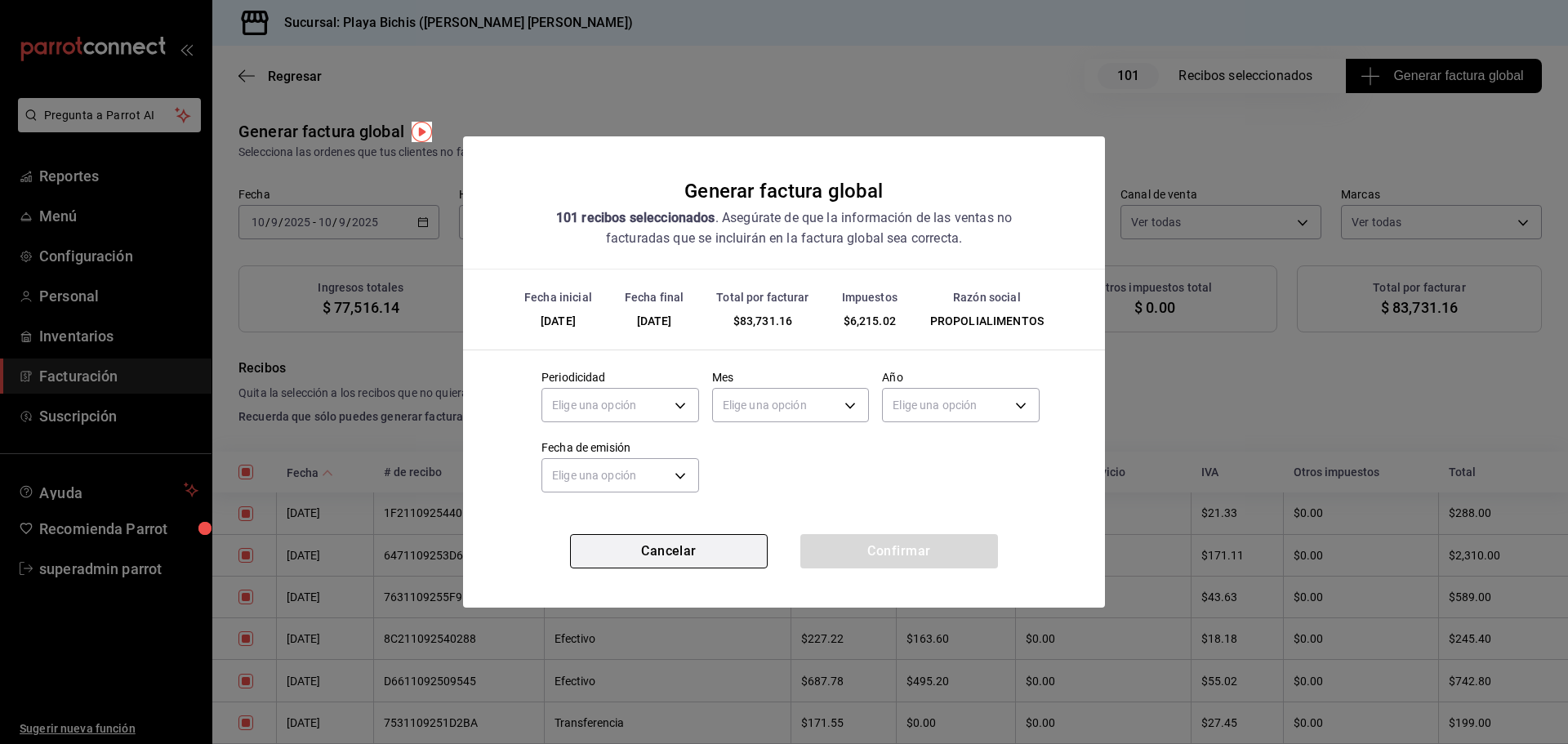
click at [671, 543] on button "Cancelar" at bounding box center [669, 551] width 198 height 34
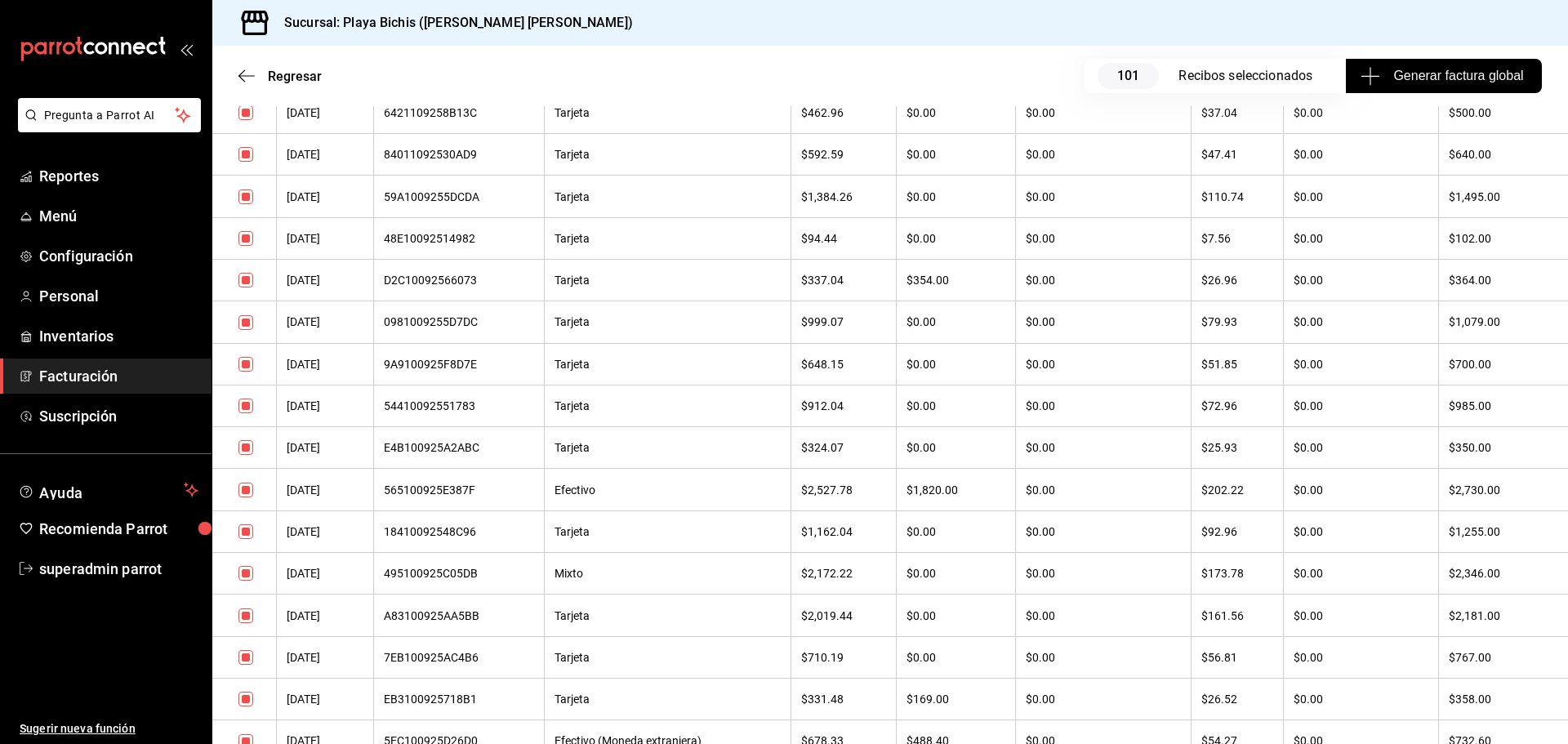
scroll to position [1702, 0]
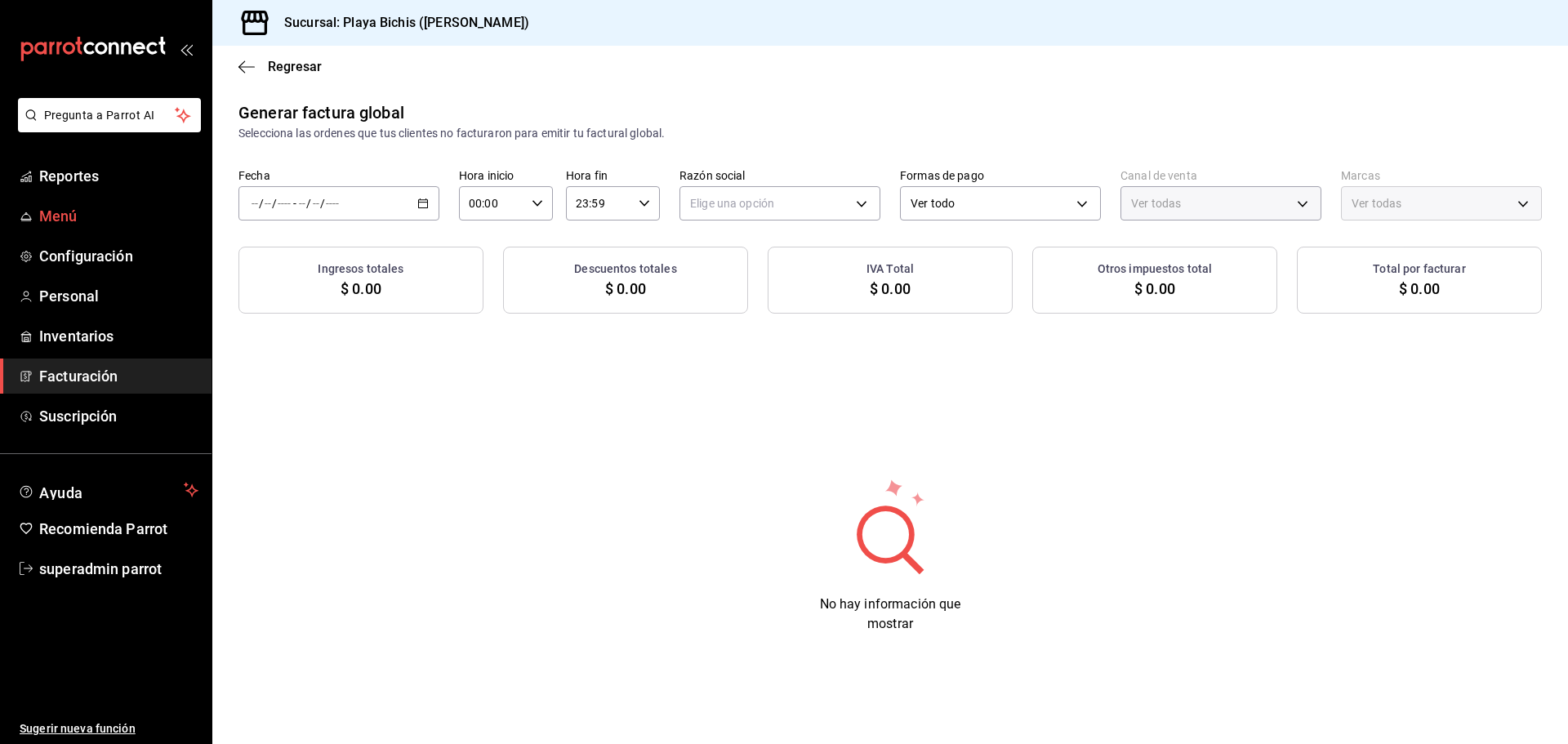
type input "PARROT,UBER_EATS,RAPPI,DIDI_FOOD,ONLINE"
click at [60, 219] on span "Menú" at bounding box center [119, 216] width 159 height 22
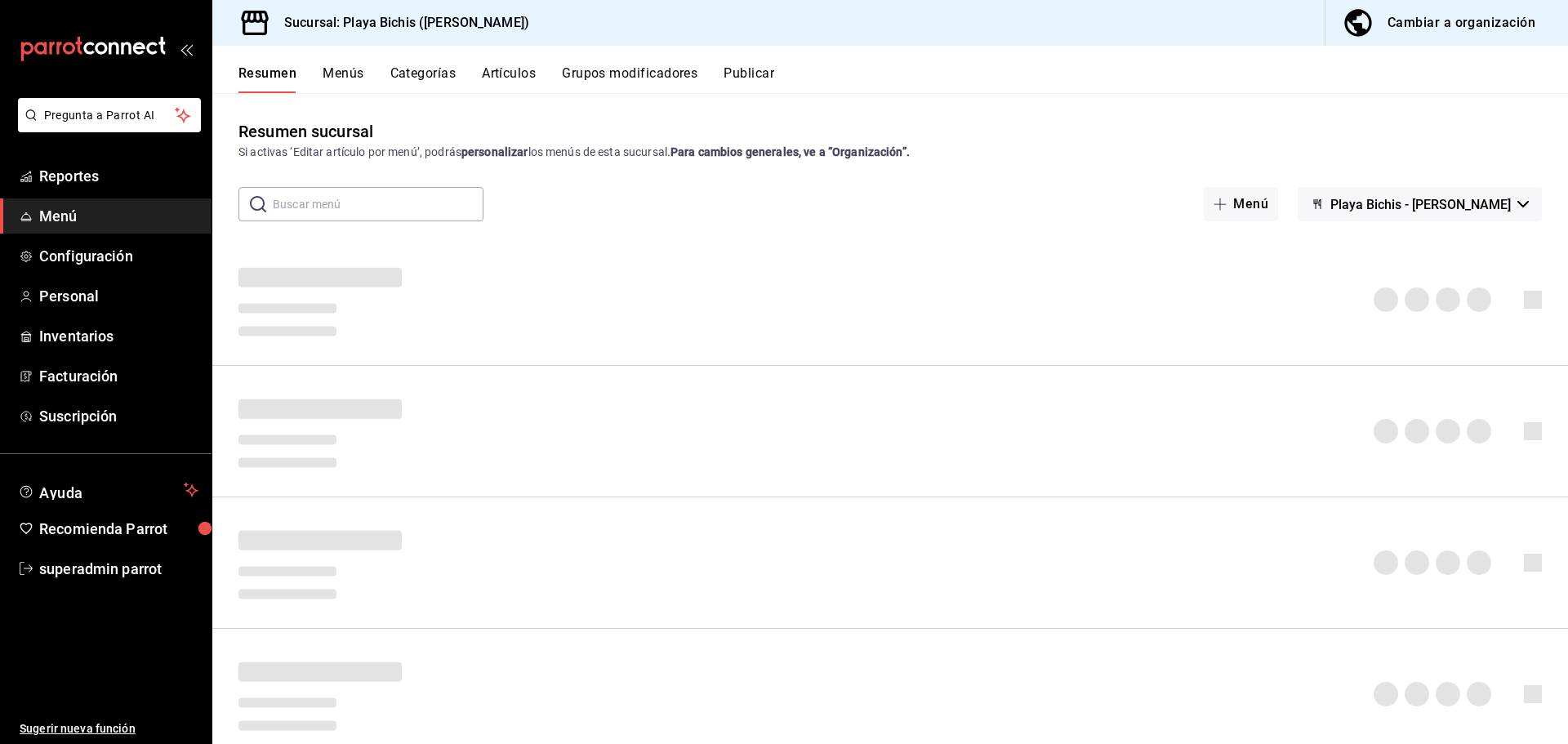
click at [495, 80] on button "Artículos" at bounding box center [509, 79] width 54 height 28
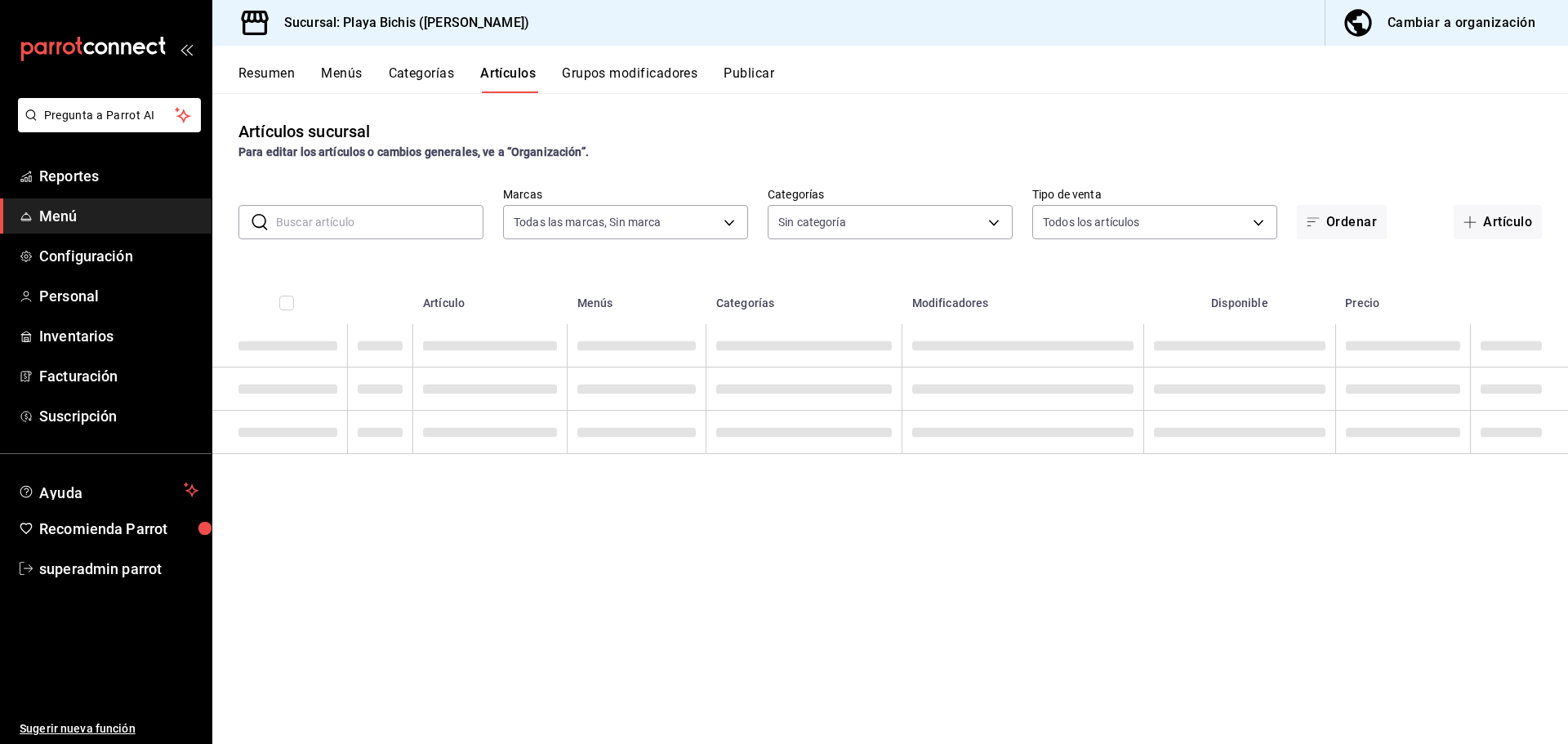
type input "4ba3d68a-2a71-4bf4-8272-d27f8f663470,fbc14f8a-a0c0-448e-9dac-7011cab8a3fb"
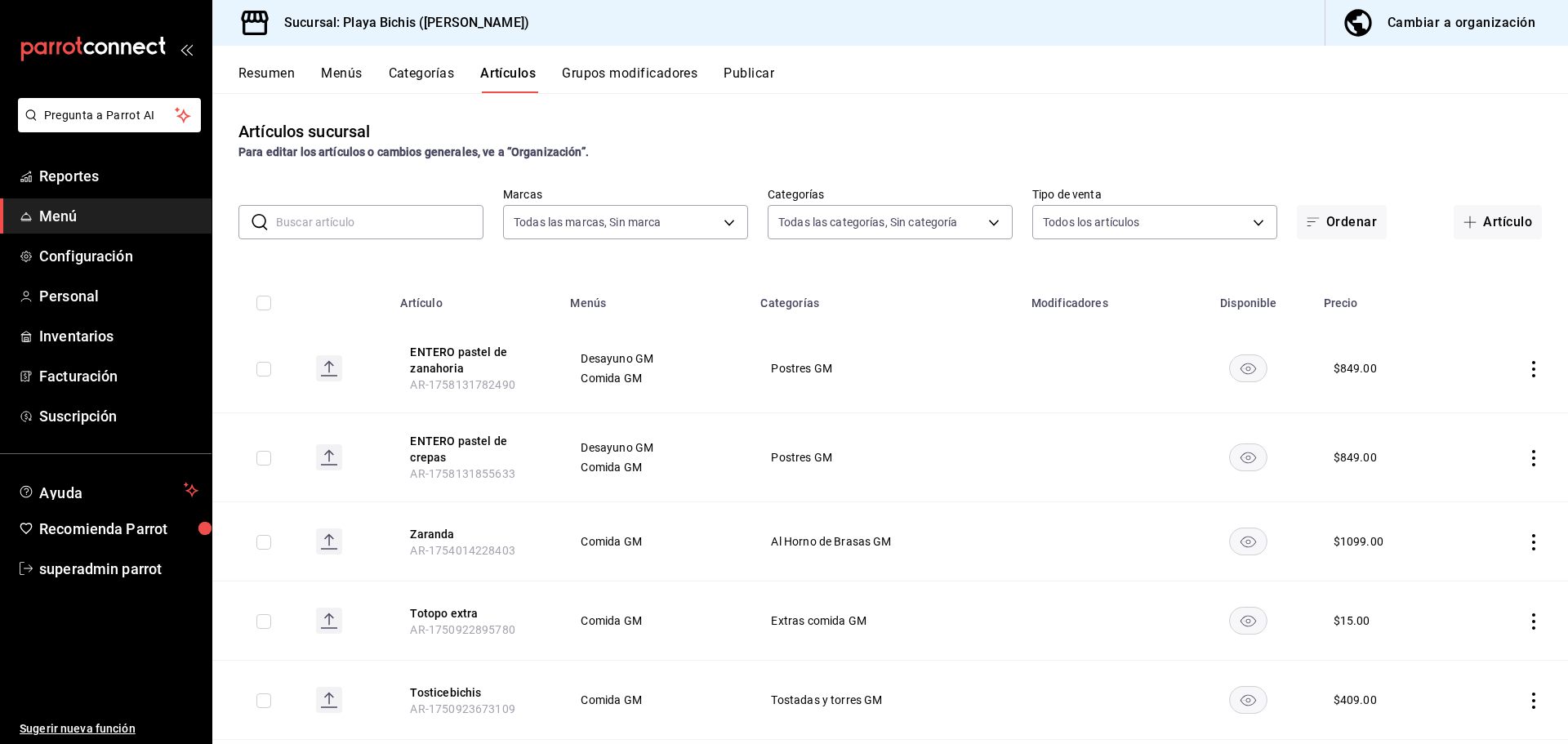
type input "4ddd3c40-5320-49b3-93d4-449b5d62c225,5e91fd5e-abed-42b1-b2d7-7ac7005a1993,89117…"
click at [353, 233] on input "text" at bounding box center [380, 222] width 208 height 32
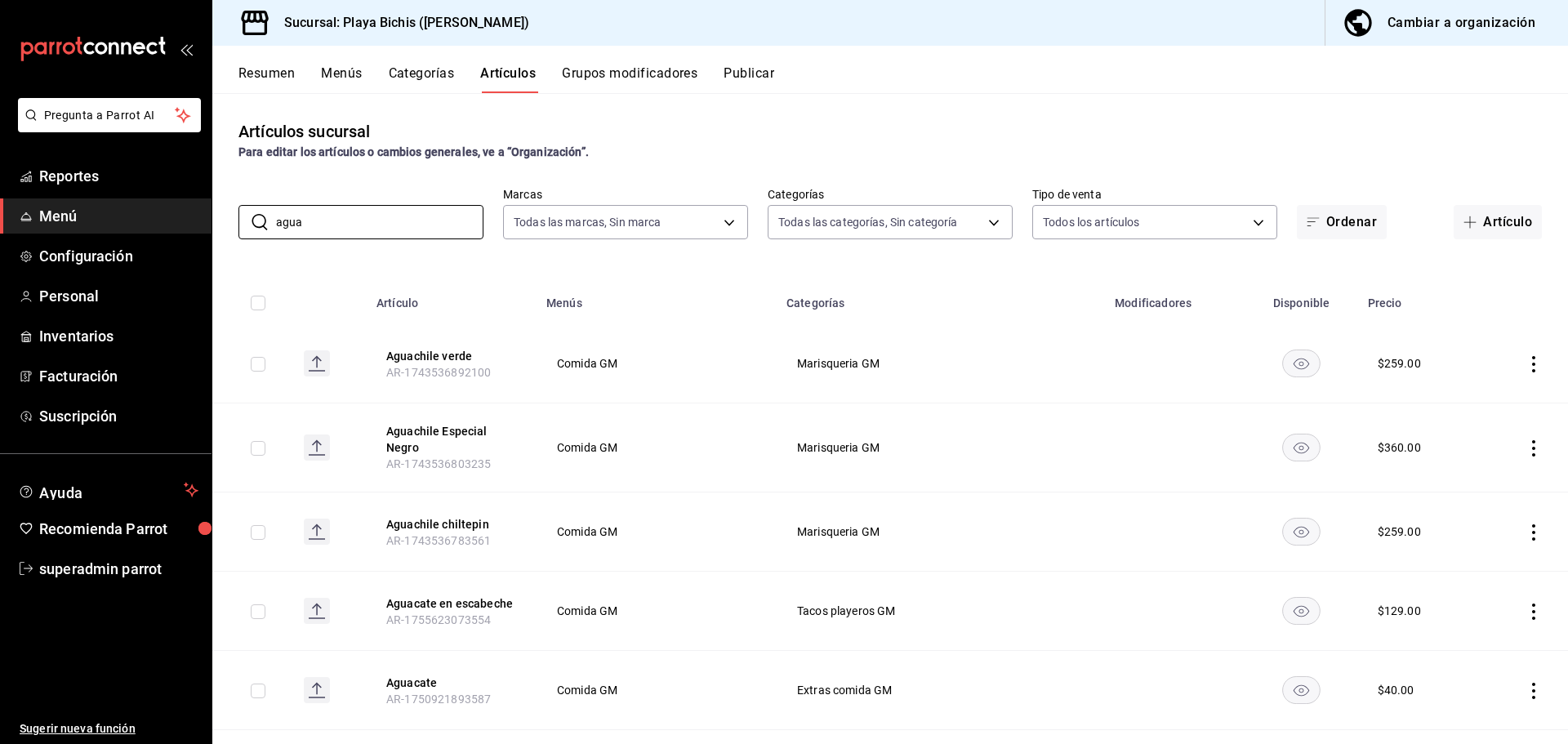
type input "agua"
drag, startPoint x: 458, startPoint y: 431, endPoint x: 875, endPoint y: 372, distance: 421.2
click at [457, 431] on button "Aguachile Especial Negro" at bounding box center [451, 439] width 131 height 32
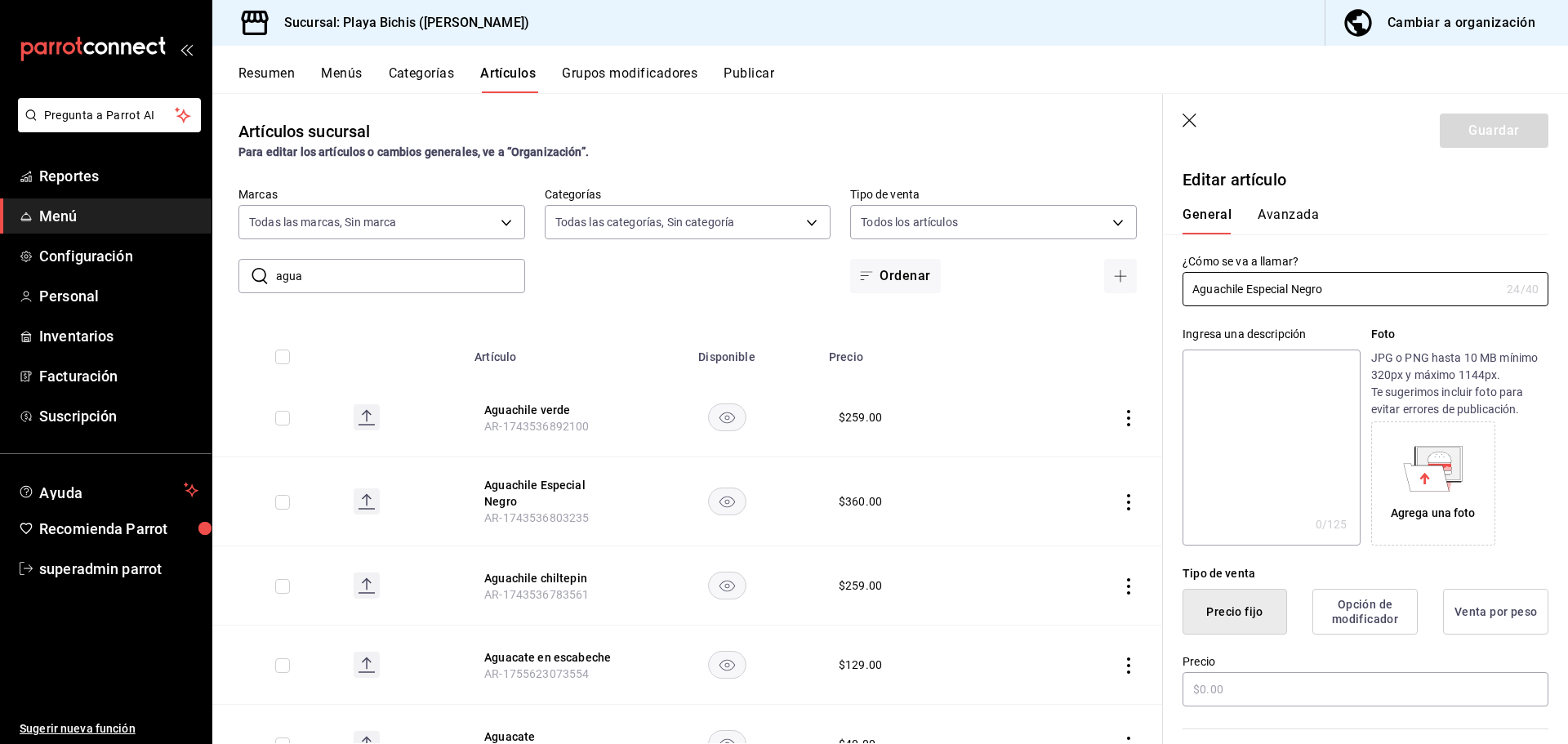
type input "$360.00"
type input "E48"
type input "90101500"
radio input "true"
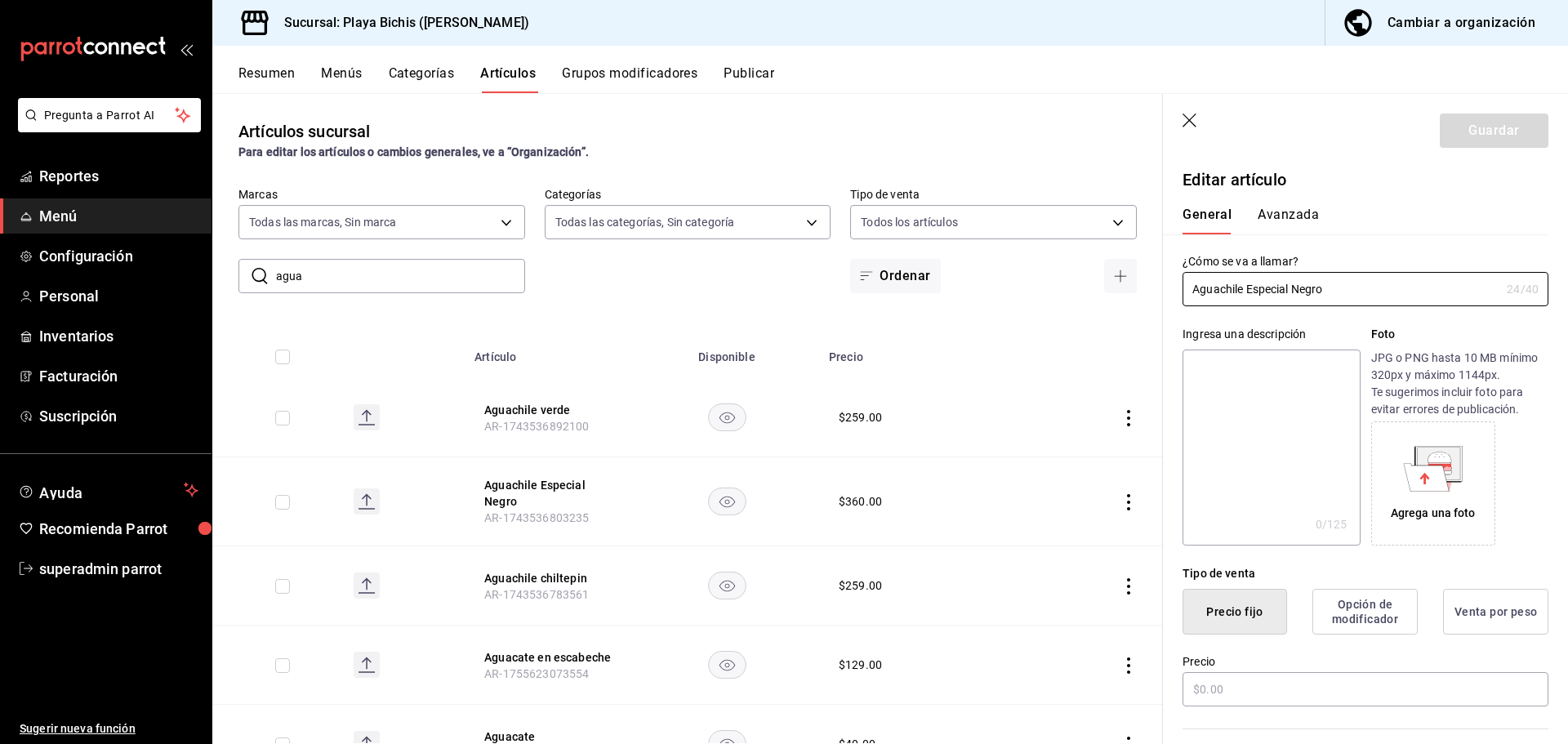
type input "319427ae-8ce4-44e2-9d88-033f2c6622a4"
click at [1298, 218] on button "Avanzada" at bounding box center [1288, 220] width 61 height 28
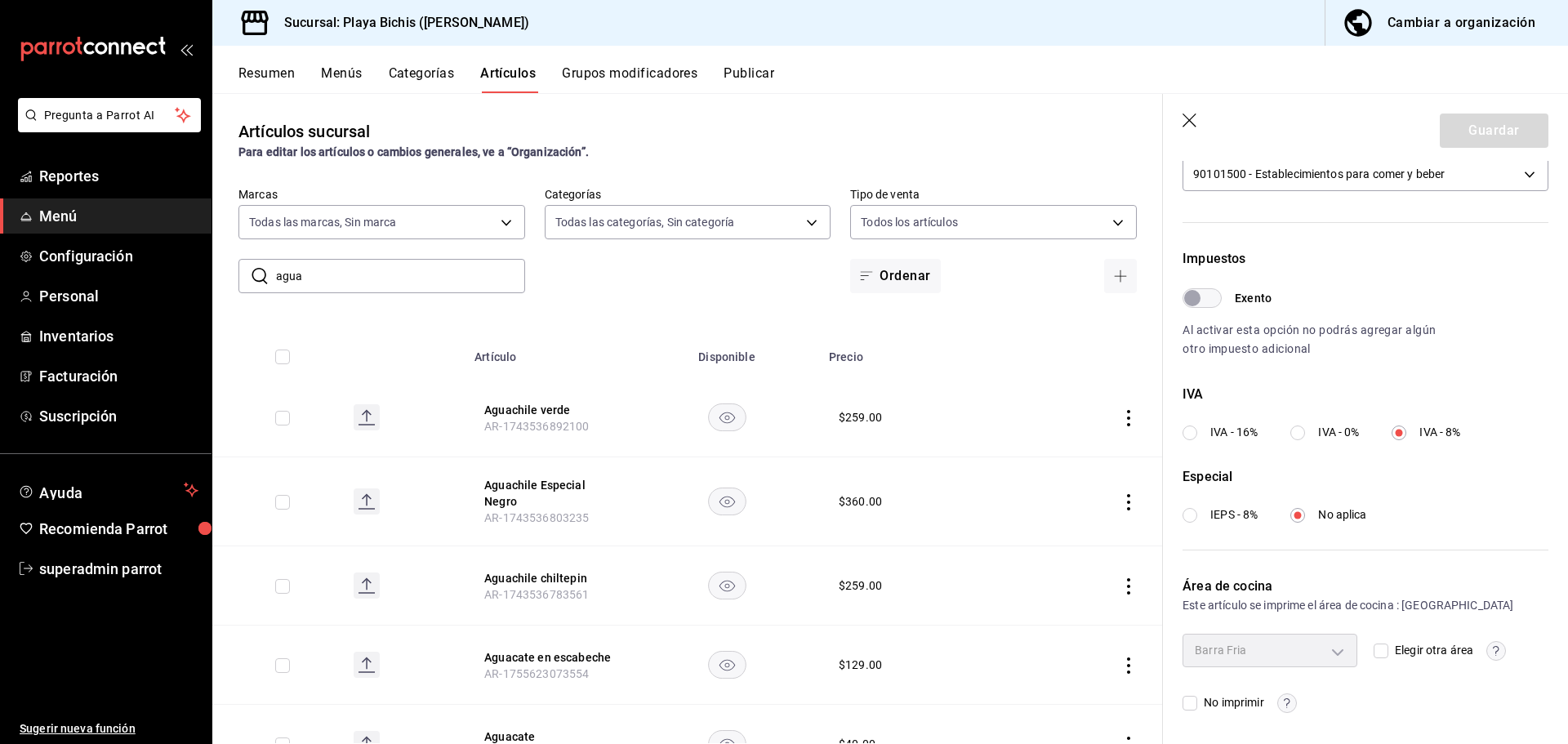
scroll to position [410, 0]
click at [439, 286] on input "agua" at bounding box center [400, 276] width 249 height 32
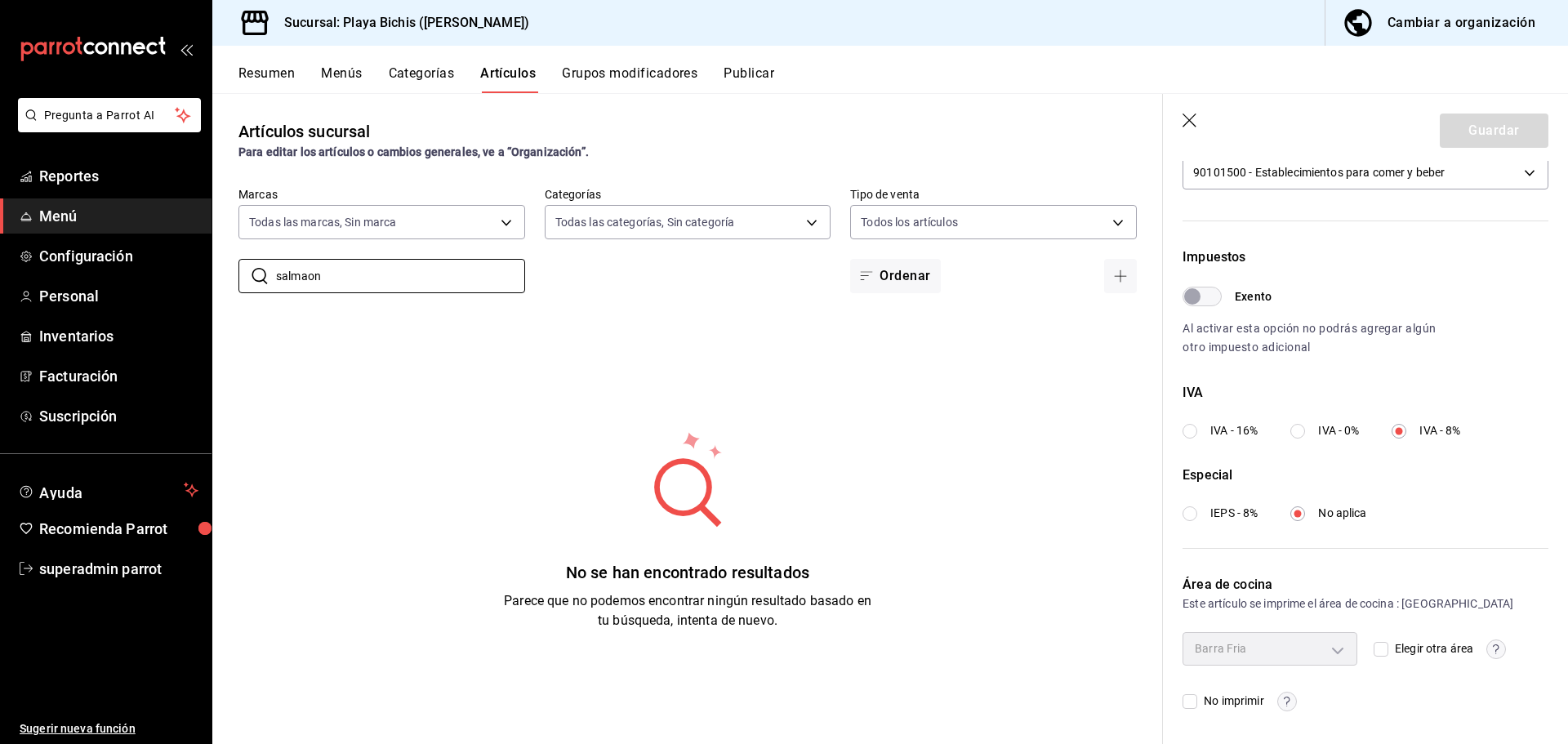
click at [1191, 121] on icon "button" at bounding box center [1189, 121] width 14 height 14
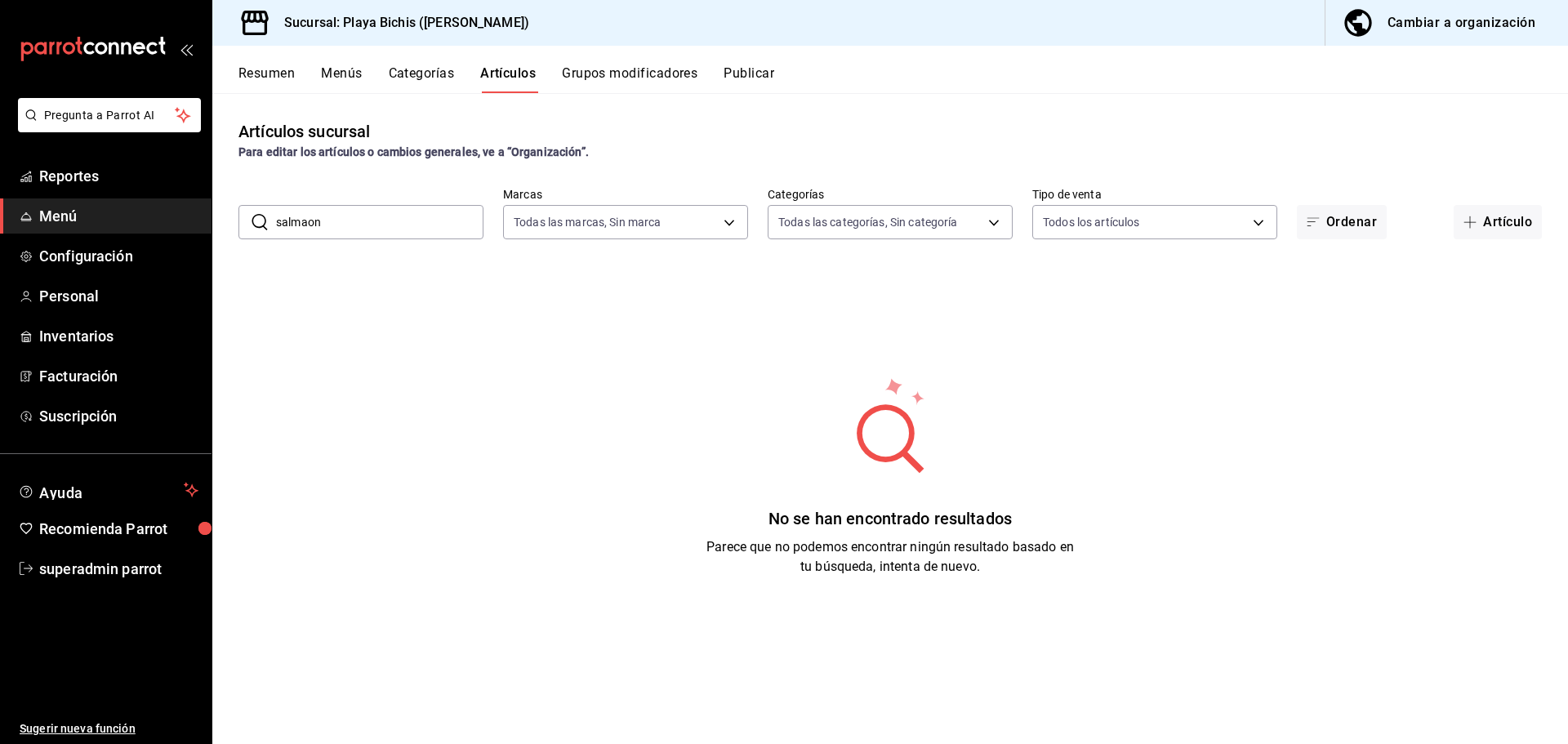
click at [443, 230] on input "salmaon" at bounding box center [380, 222] width 208 height 32
type input "s"
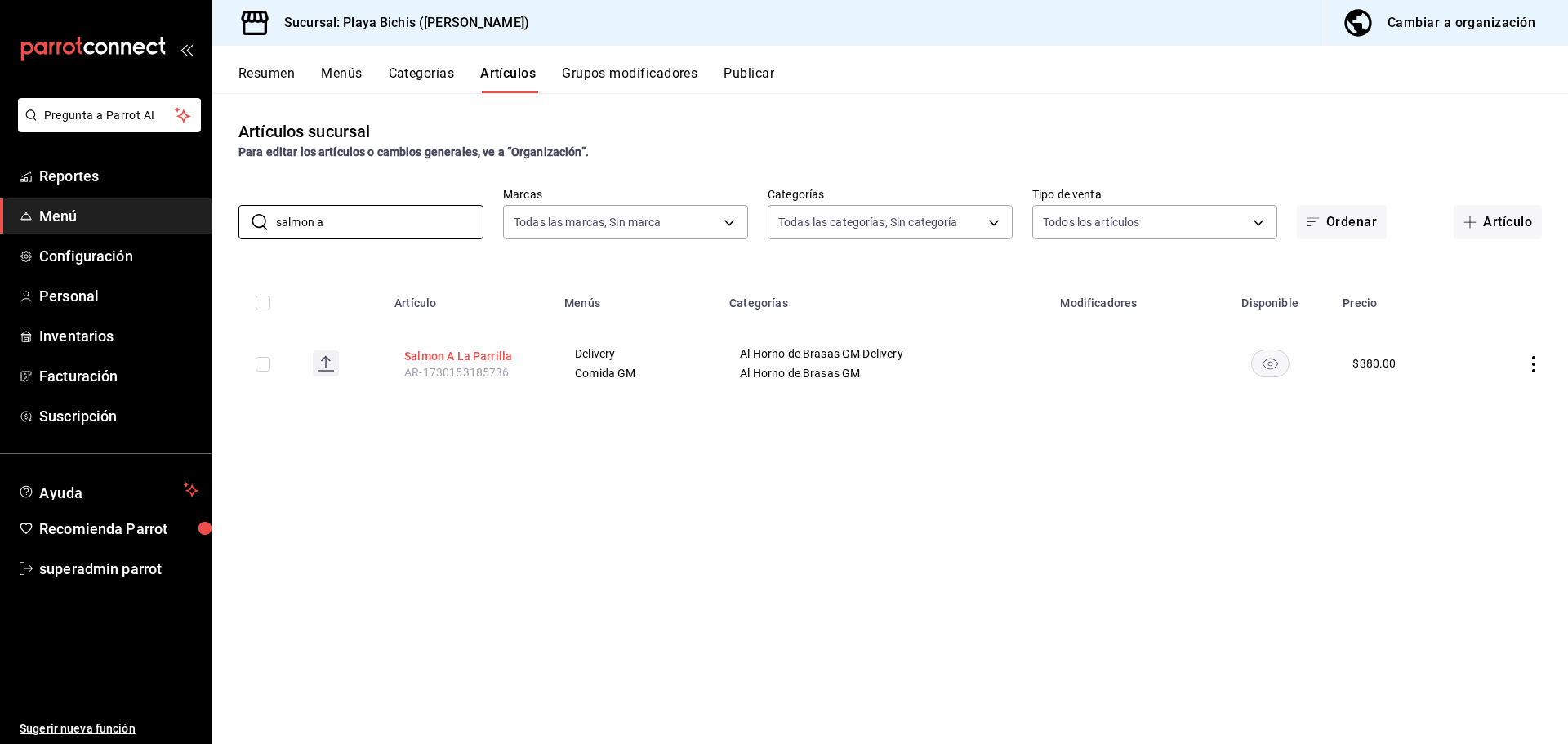
type input "salmon a"
click at [419, 350] on button "Salmon A La Parrilla" at bounding box center [469, 355] width 131 height 16
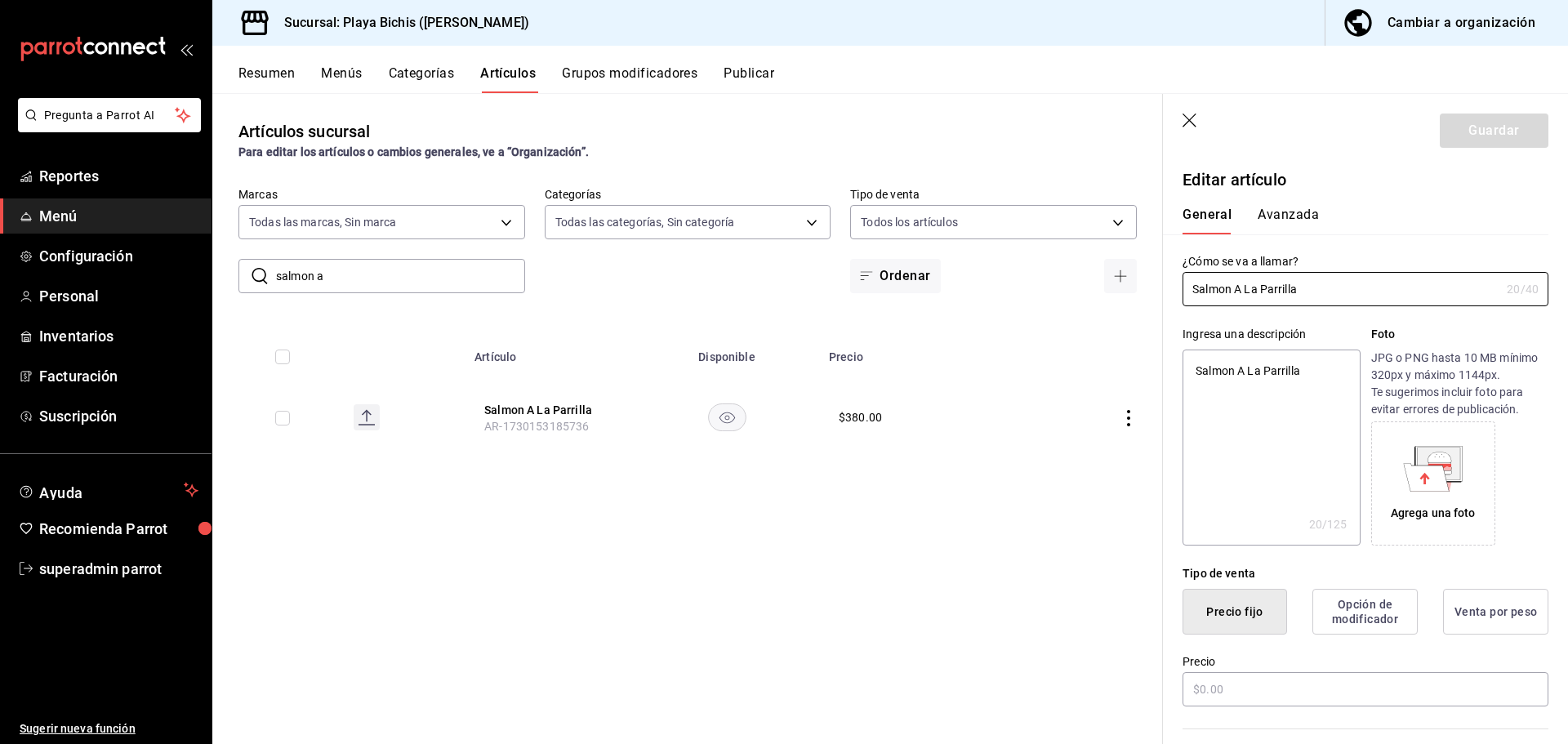
type textarea "x"
type input "$380.00"
click at [1269, 208] on button "Avanzada" at bounding box center [1288, 220] width 61 height 28
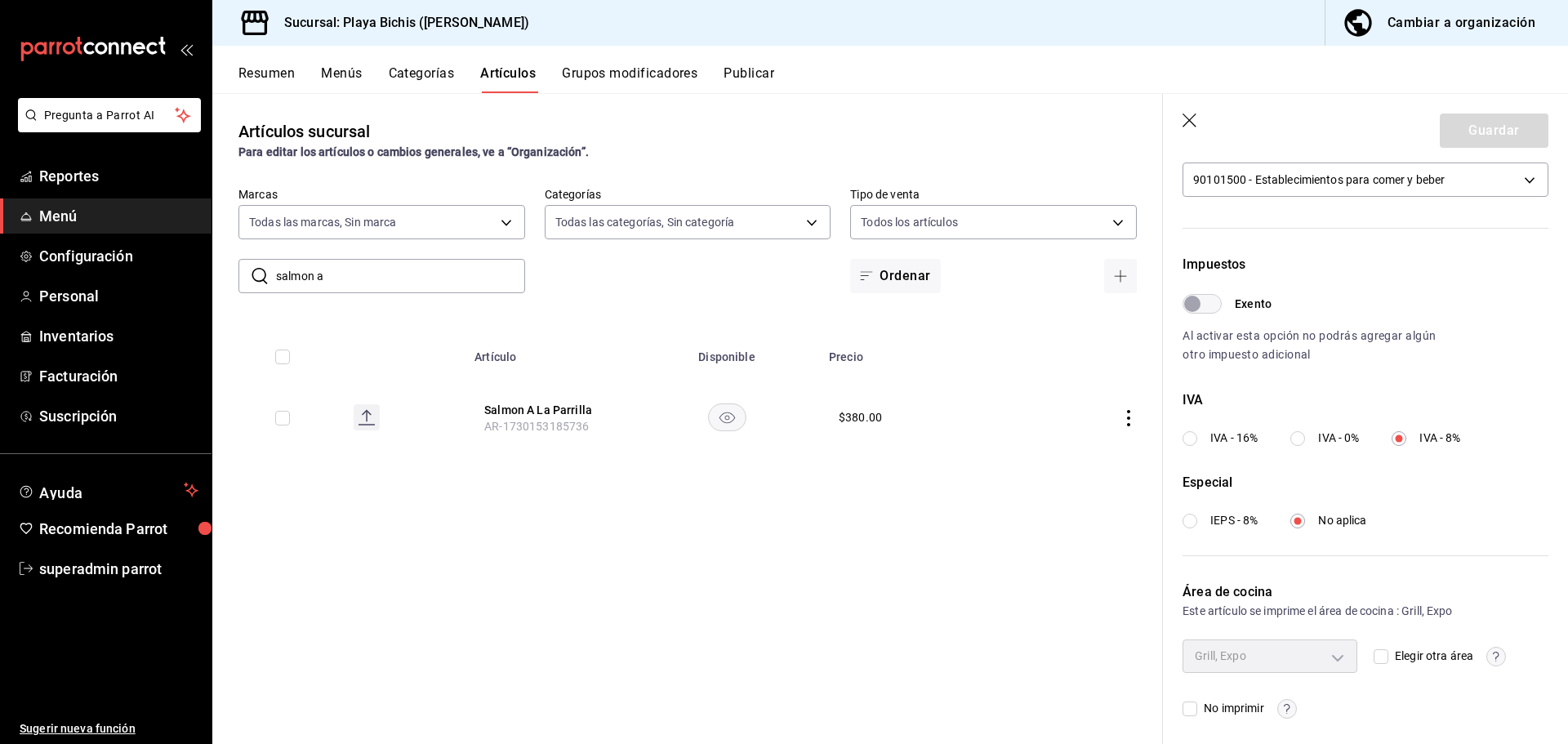
scroll to position [410, 0]
